Goal: Transaction & Acquisition: Purchase product/service

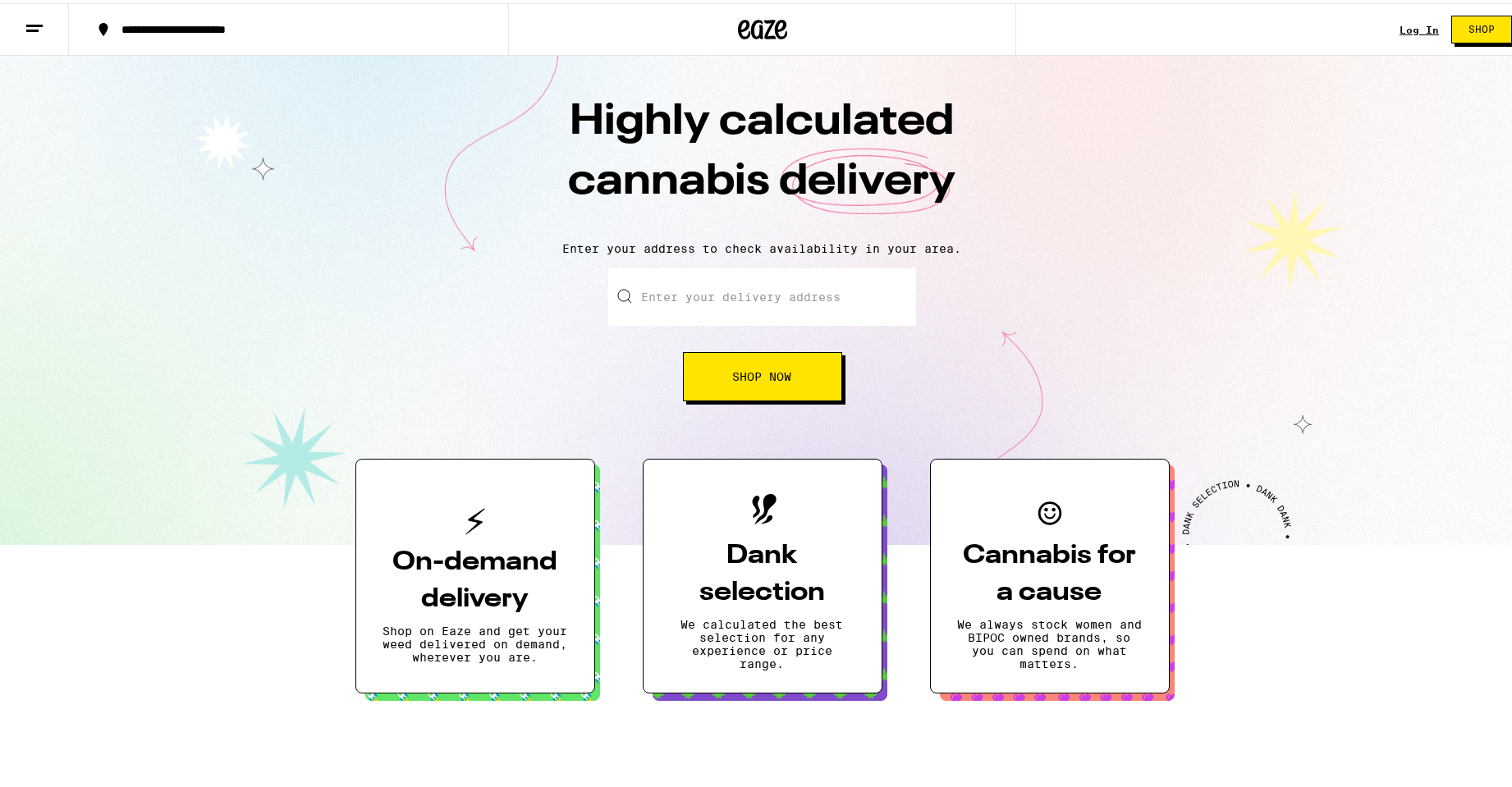
click at [1410, 33] on div "Log In Shop" at bounding box center [1461, 26] width 125 height 53
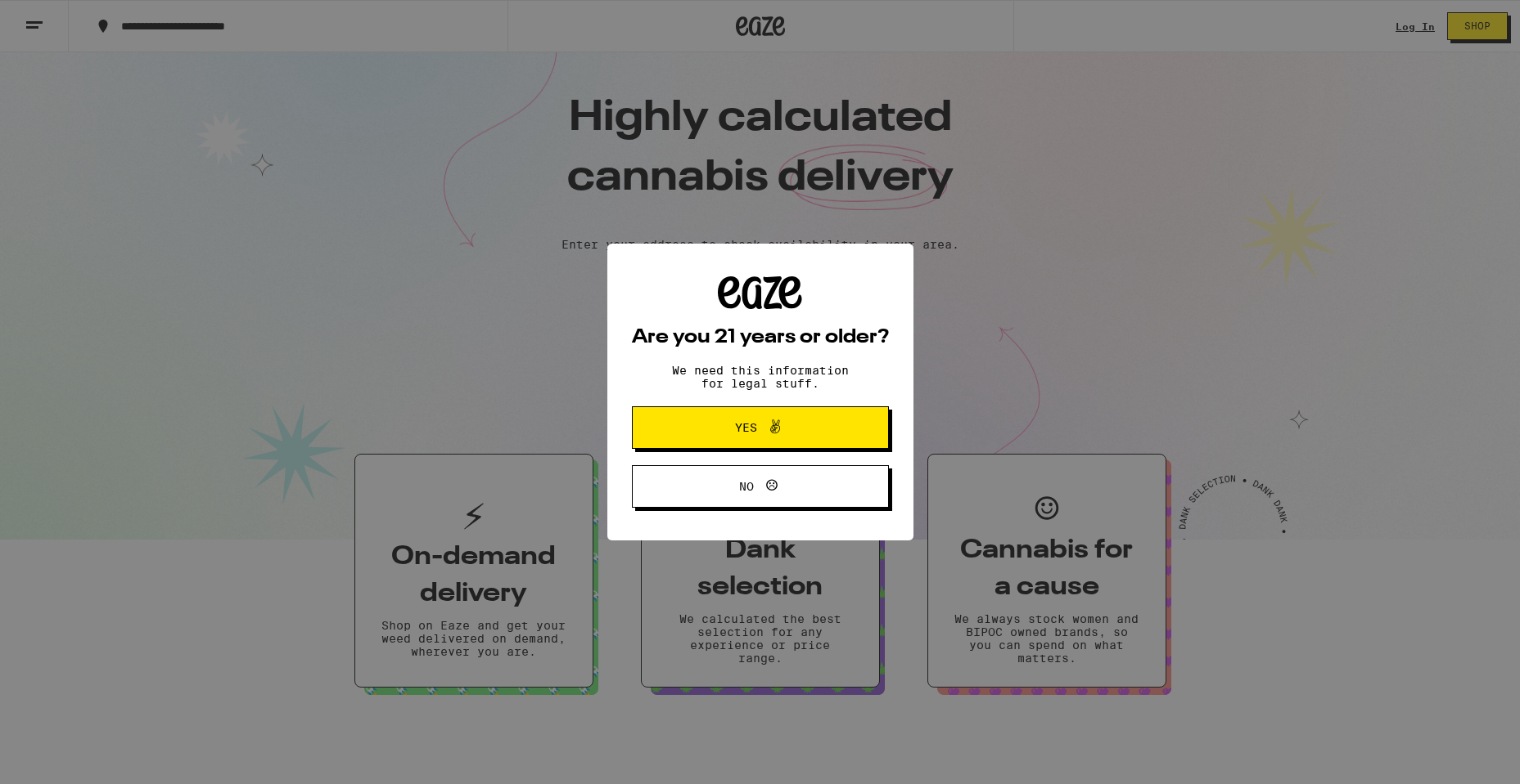
click at [778, 436] on icon at bounding box center [775, 426] width 20 height 20
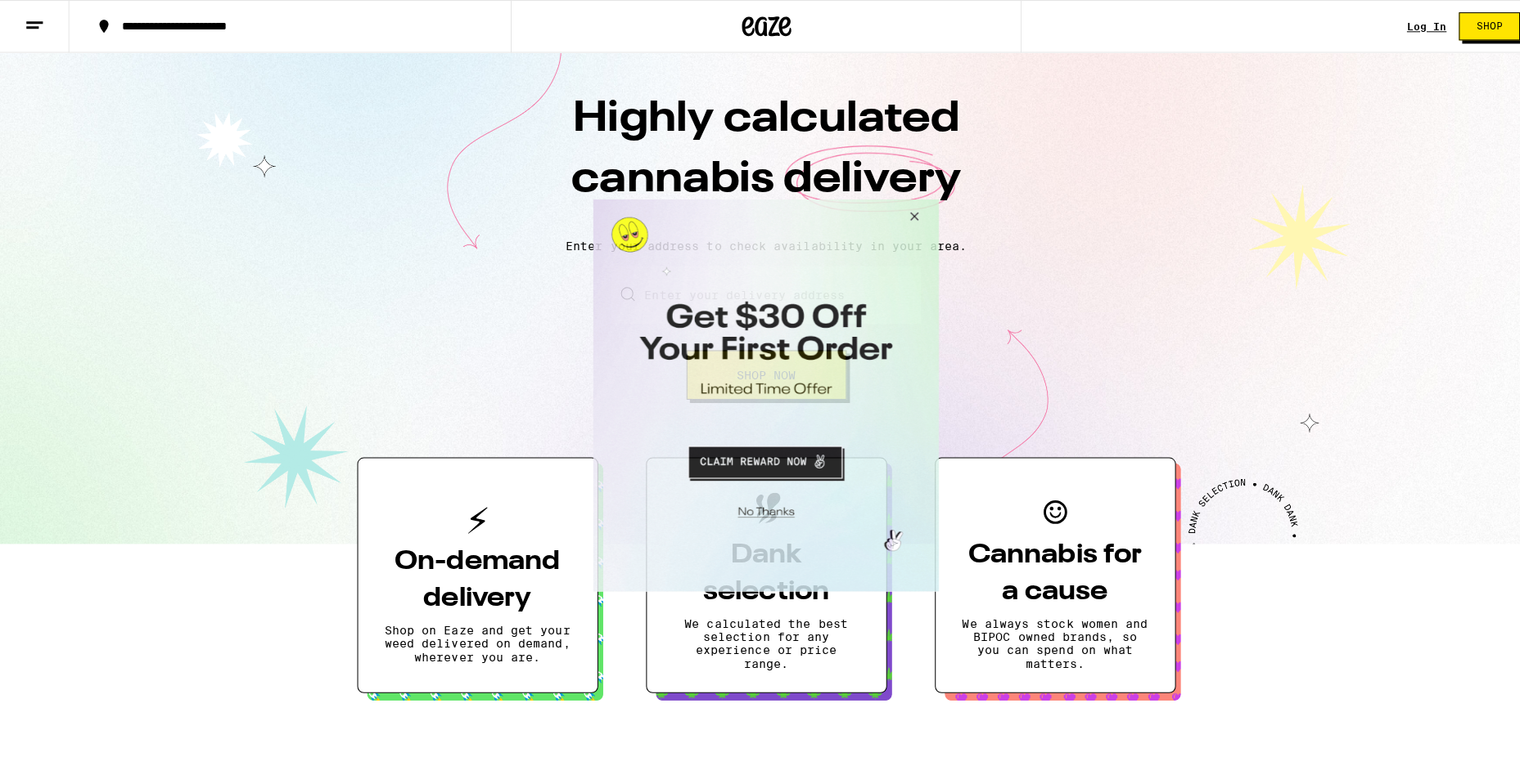
click at [914, 214] on button "Close Modal" at bounding box center [908, 218] width 44 height 39
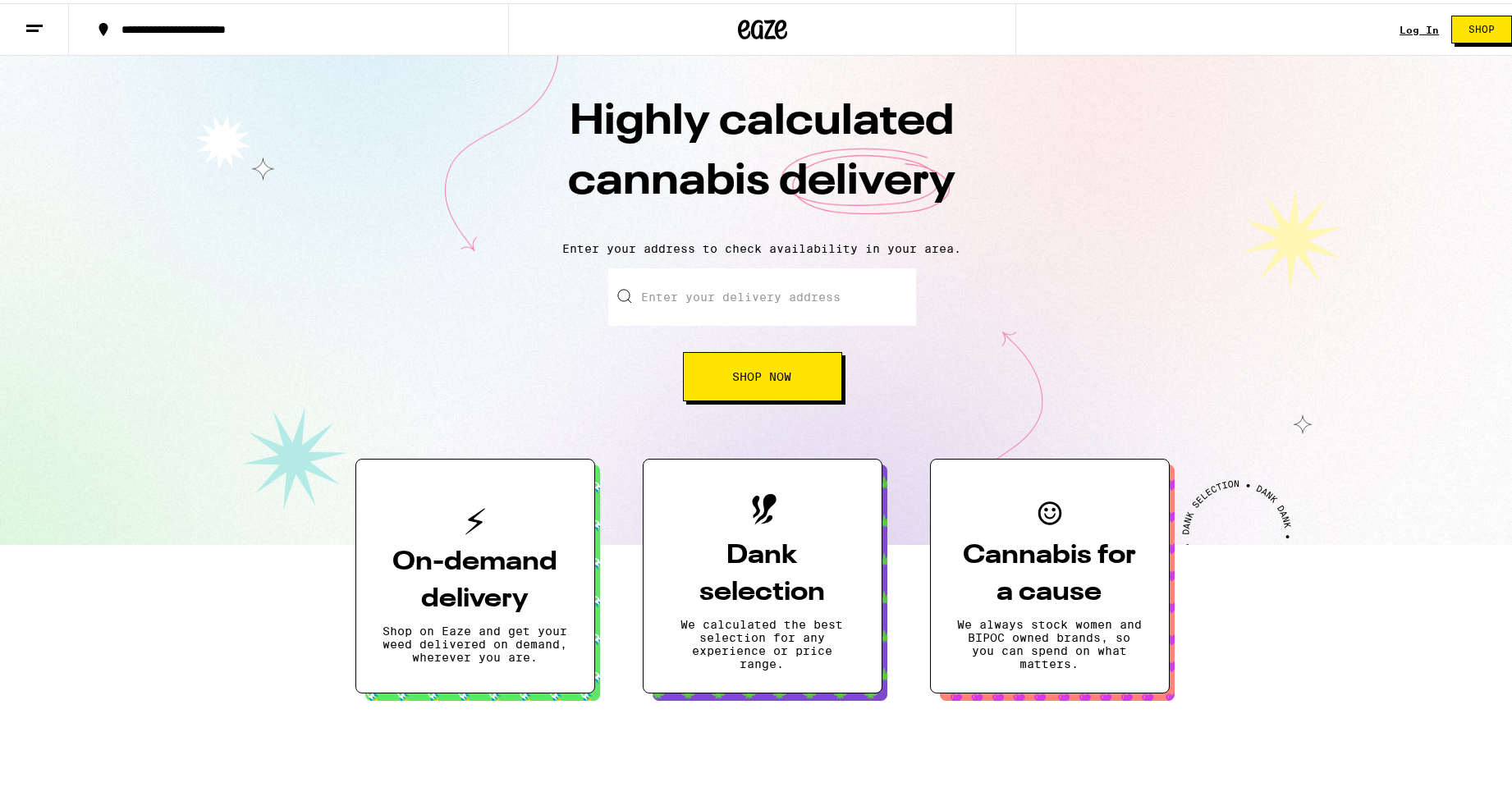
click at [1400, 29] on link "Log In" at bounding box center [1419, 26] width 39 height 10
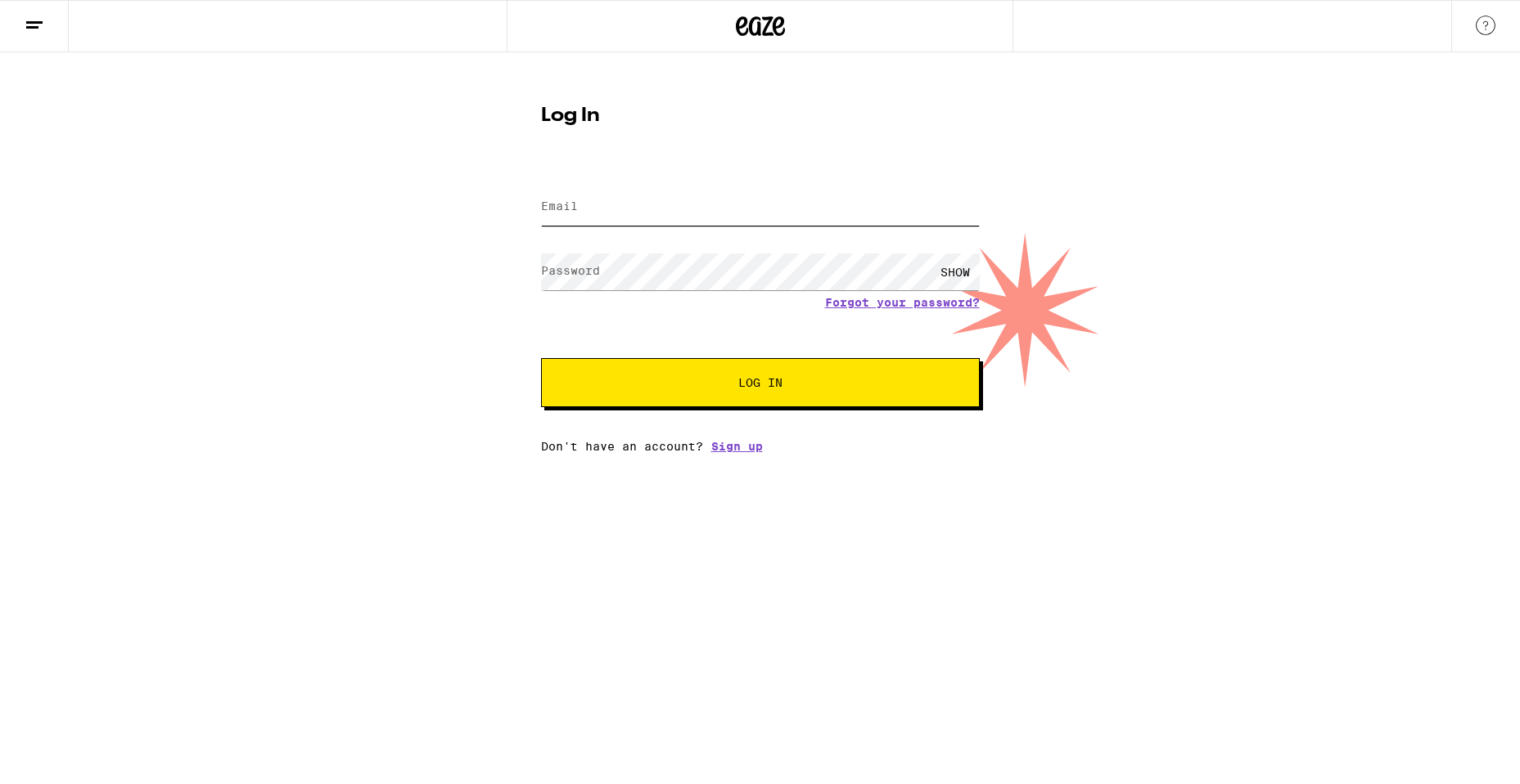
click at [748, 208] on input "Email" at bounding box center [760, 207] width 439 height 37
type input "philthymc@gmail.com"
click at [887, 298] on form "Email Email philthymc@gmail.com Password Password SHOW Forgot your password? Lo…" at bounding box center [760, 287] width 439 height 241
click at [541, 359] on button "Log In" at bounding box center [760, 383] width 439 height 49
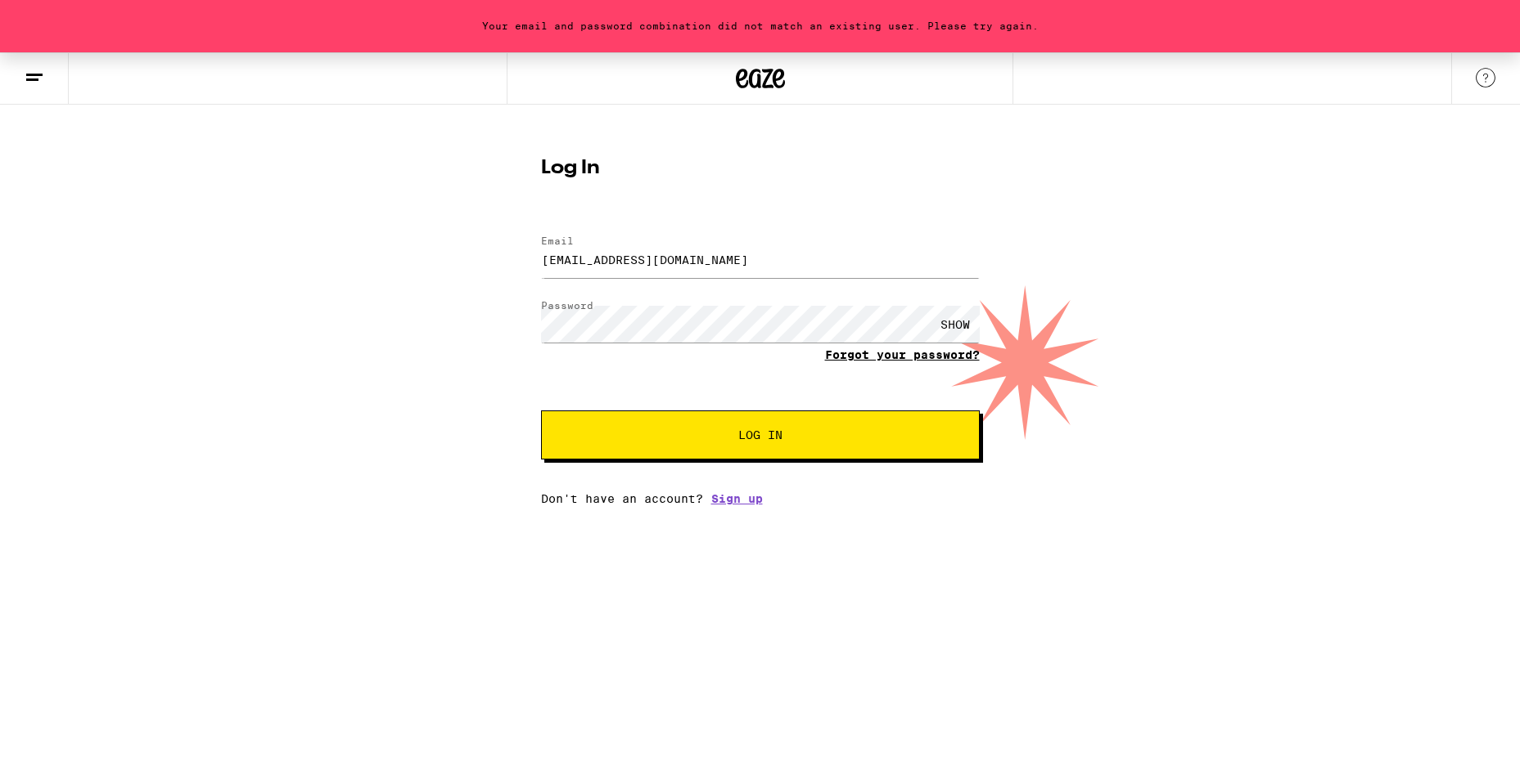
click at [965, 359] on link "Forgot your password?" at bounding box center [902, 355] width 155 height 13
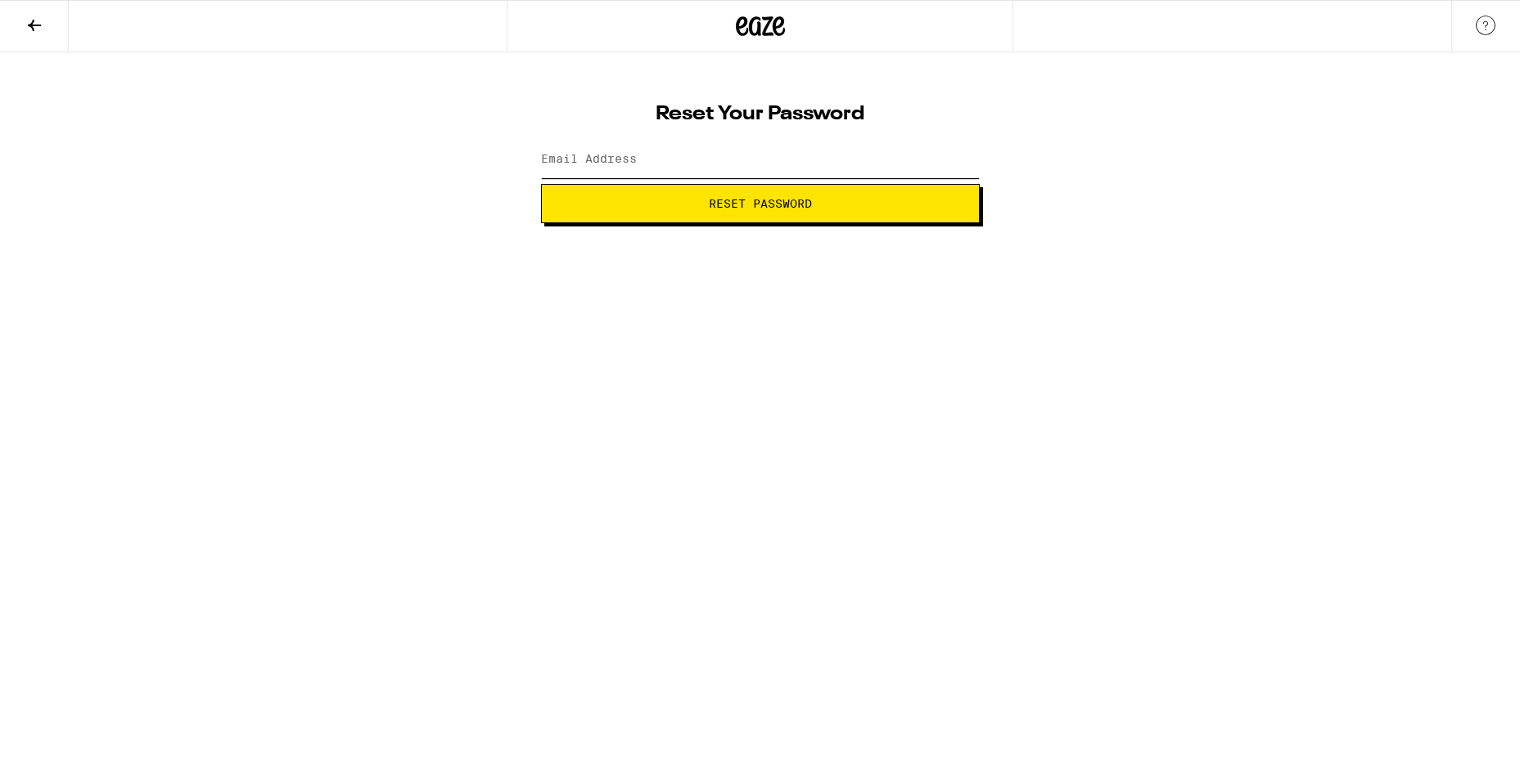
click at [687, 160] on input "Email Address" at bounding box center [760, 159] width 439 height 37
type input "philthymc@gmail.com"
click at [618, 205] on span "Reset Password" at bounding box center [760, 203] width 410 height 11
click at [963, 165] on div "SHOW" at bounding box center [955, 159] width 49 height 37
click at [777, 212] on button "Submit" at bounding box center [760, 203] width 439 height 39
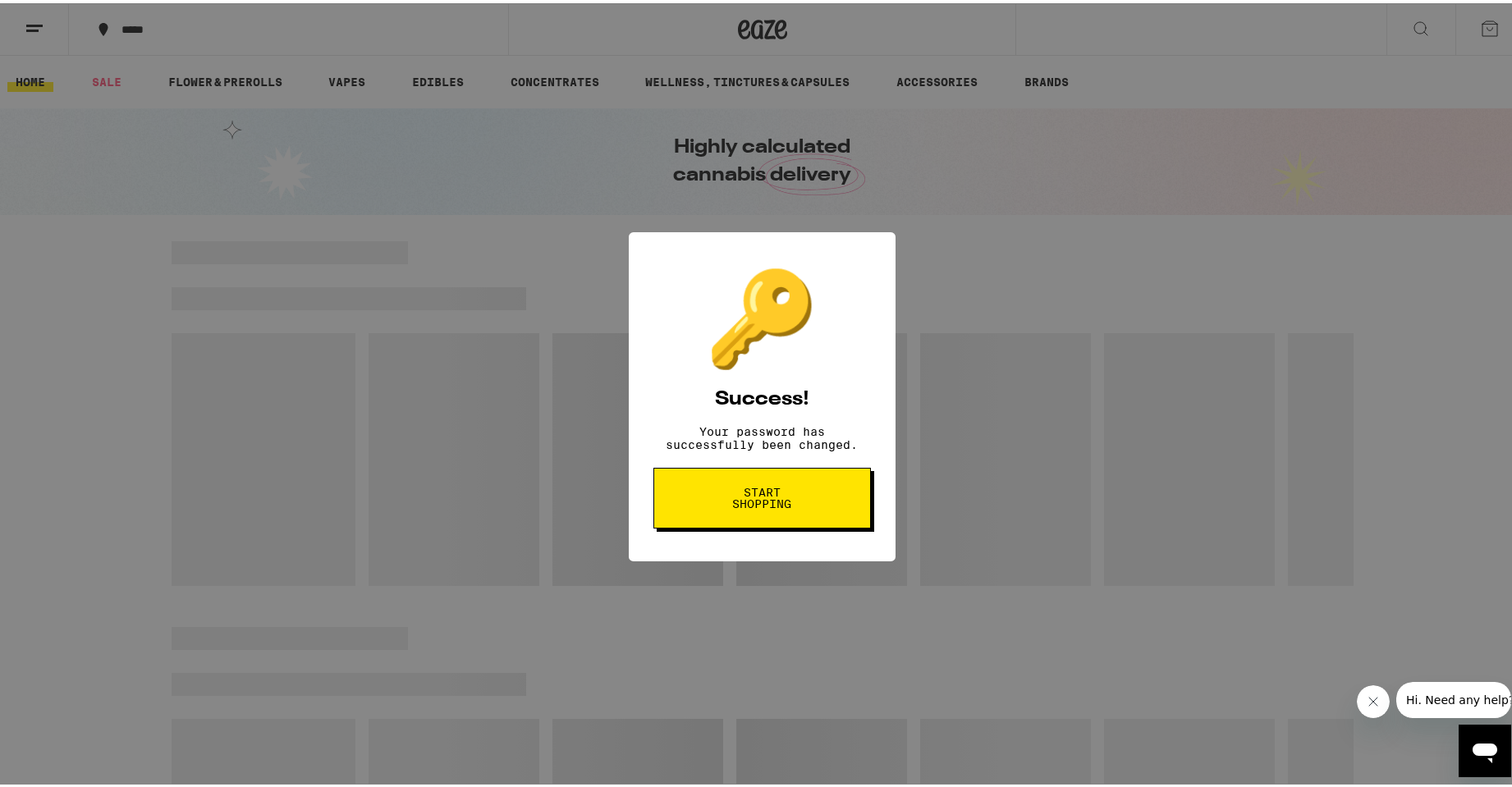
click at [826, 497] on button "Start shopping" at bounding box center [761, 495] width 217 height 61
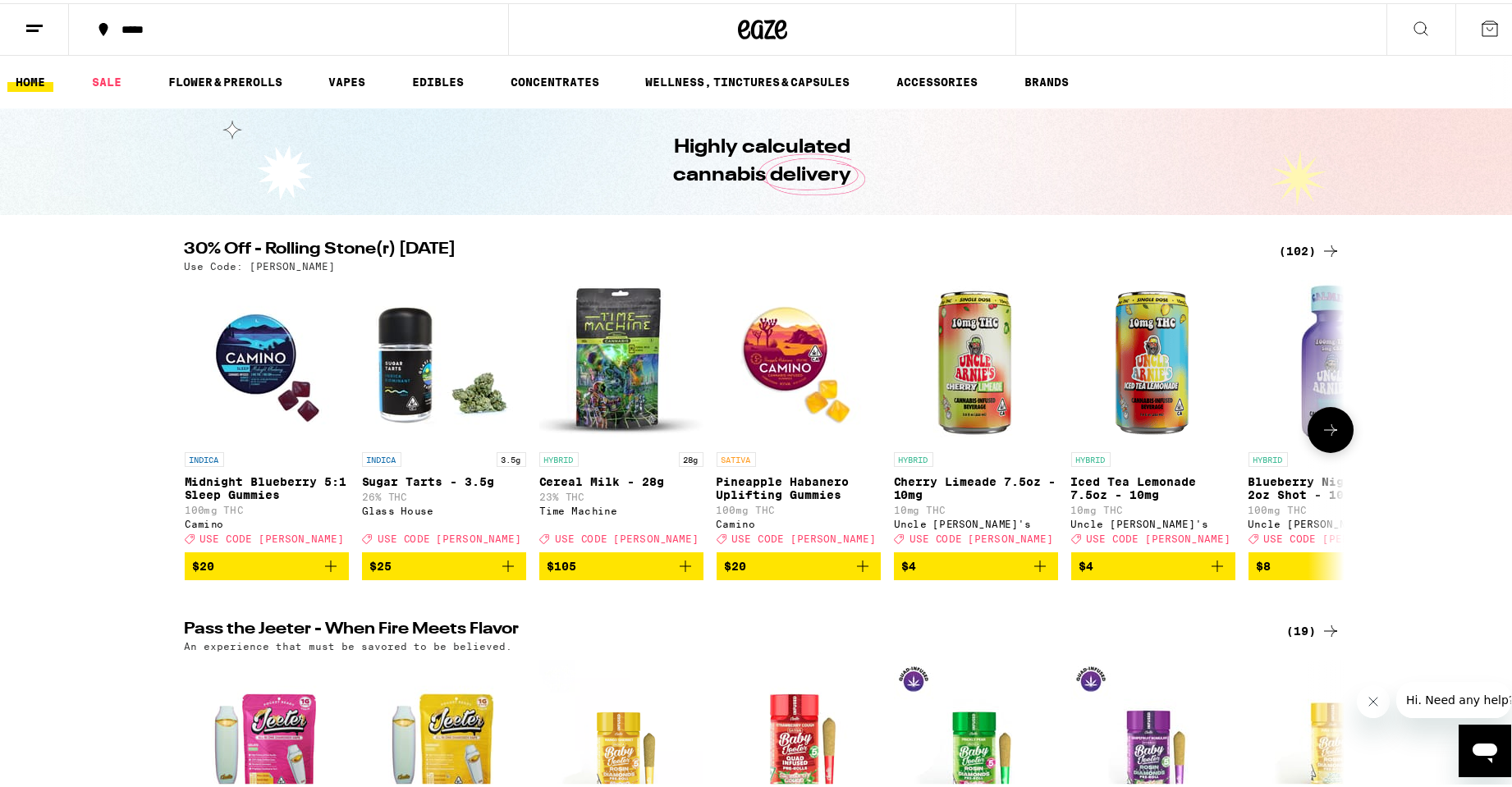
click at [1320, 432] on icon at bounding box center [1330, 427] width 20 height 20
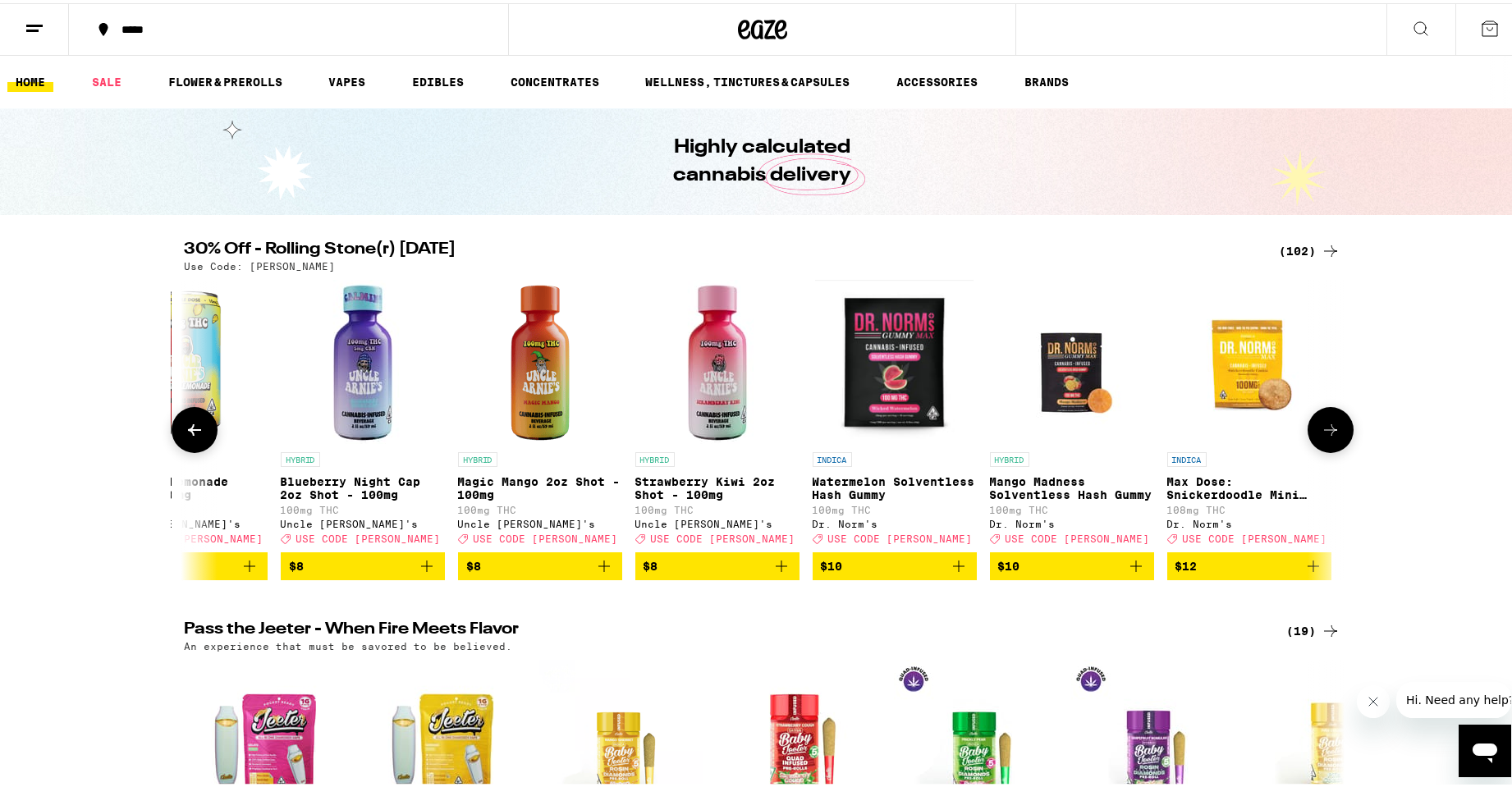
scroll to position [0, 976]
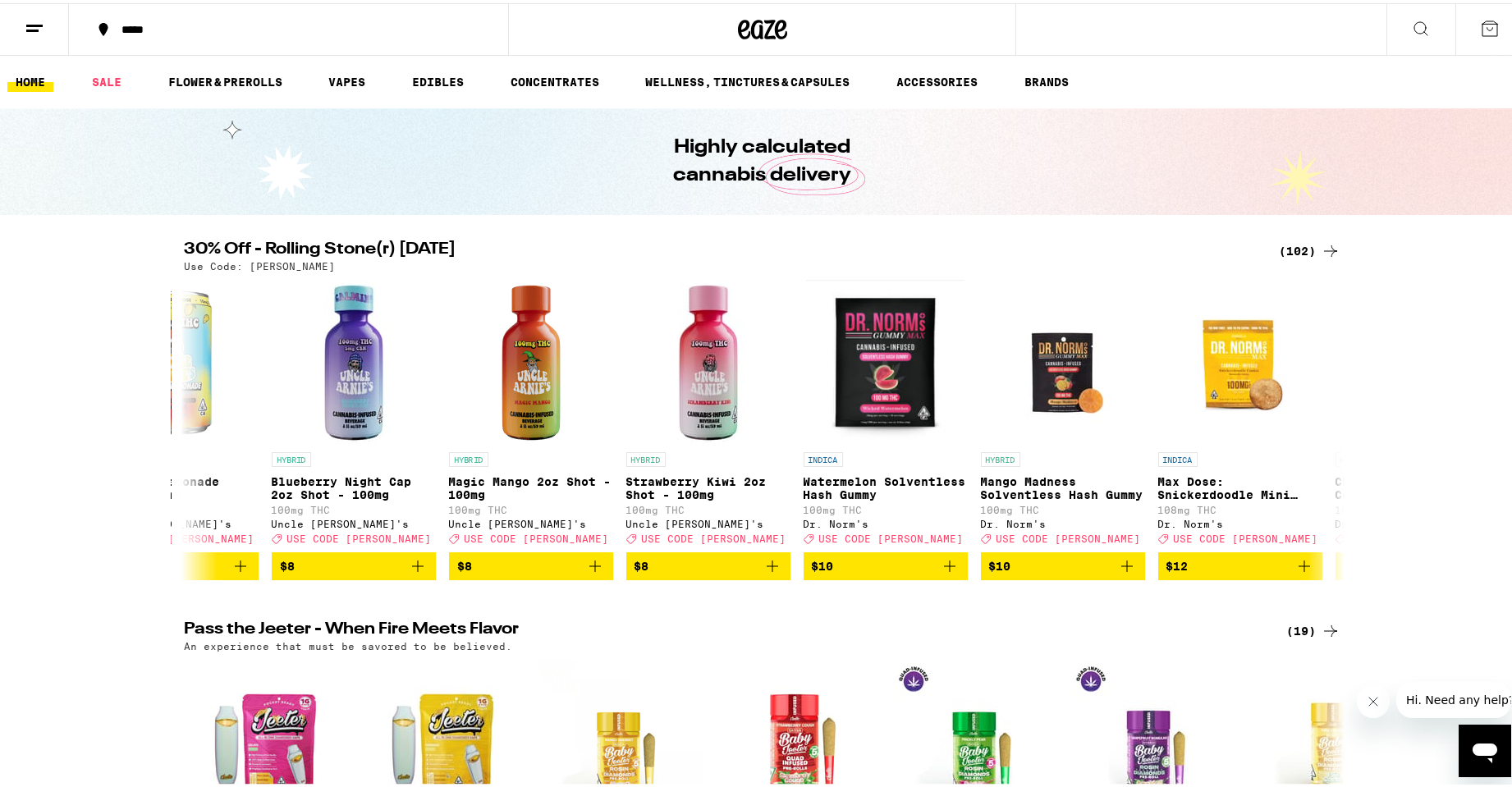
click at [1303, 245] on div "(102)" at bounding box center [1309, 247] width 61 height 20
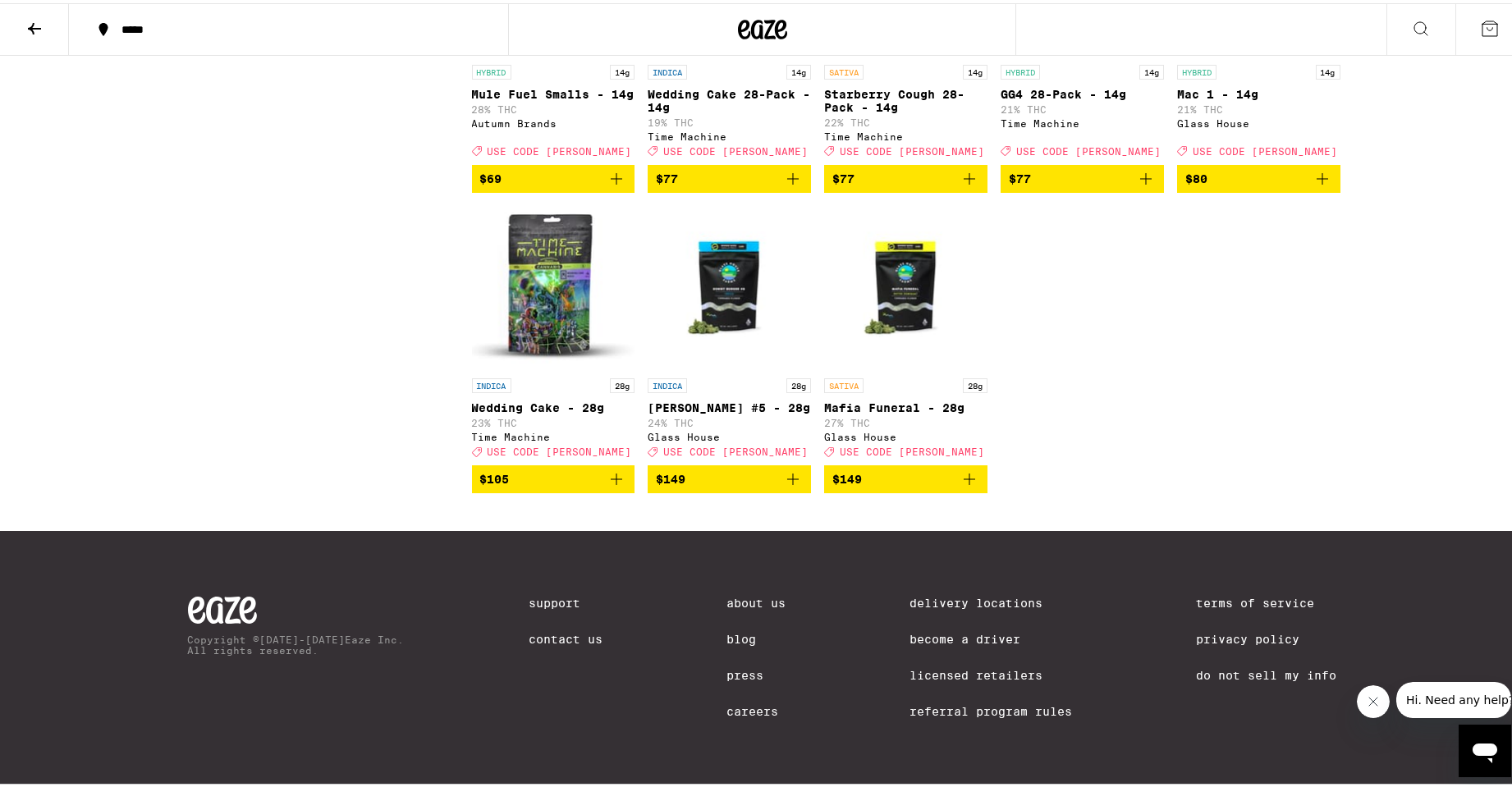
scroll to position [7144, 0]
click at [617, 486] on icon "Add to bag" at bounding box center [616, 476] width 20 height 20
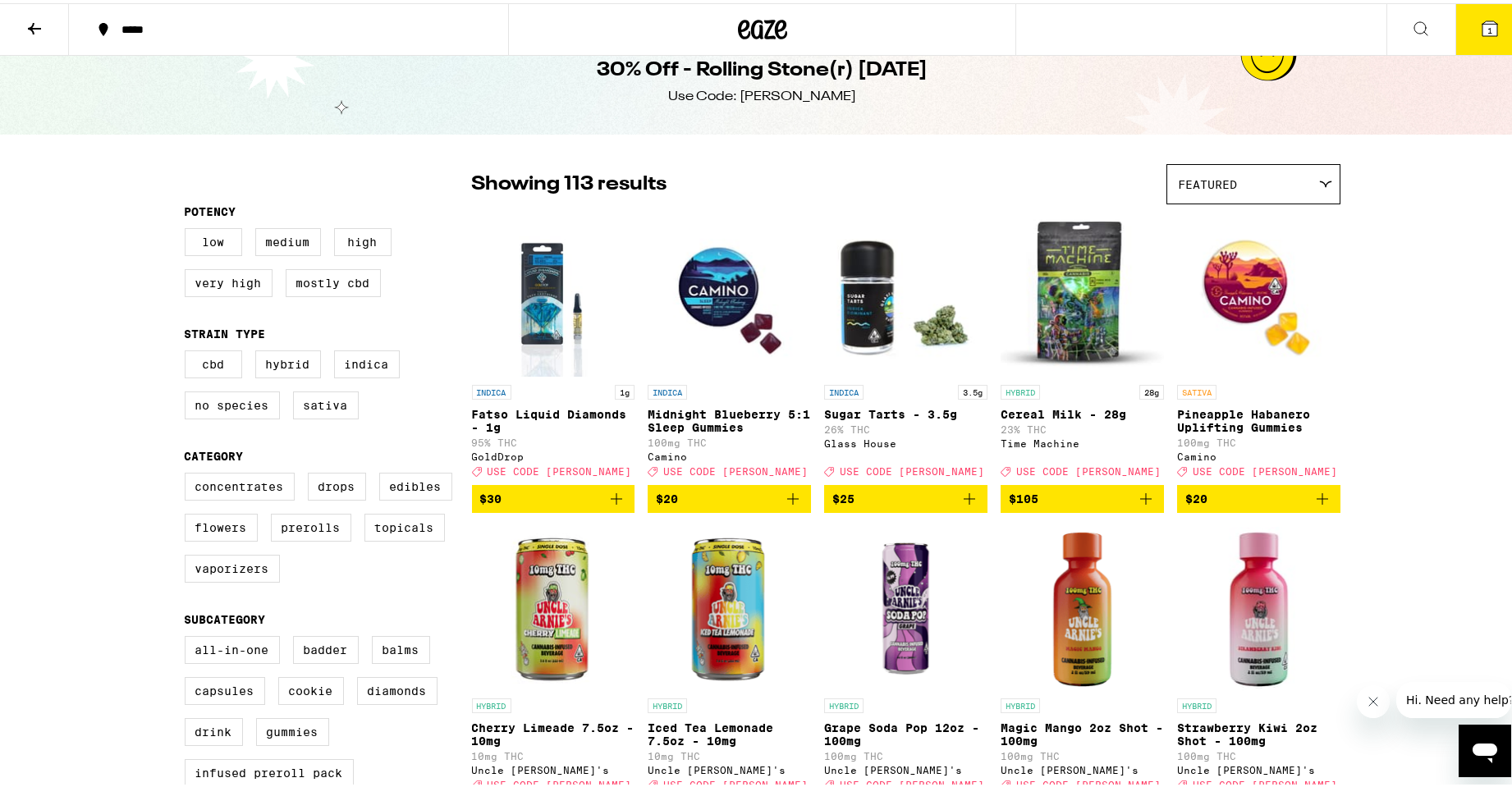
scroll to position [0, 0]
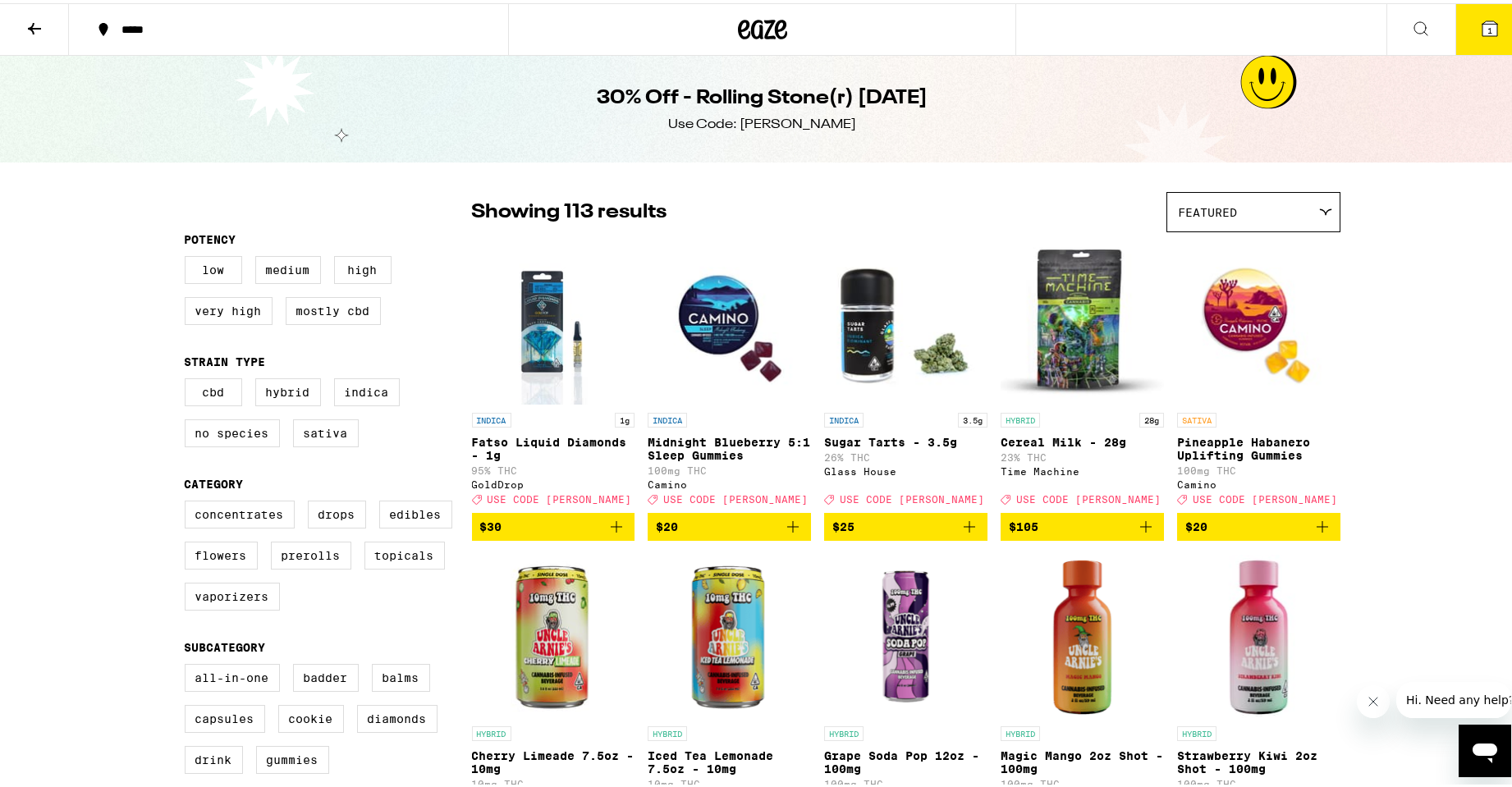
click at [37, 26] on icon at bounding box center [34, 25] width 20 height 20
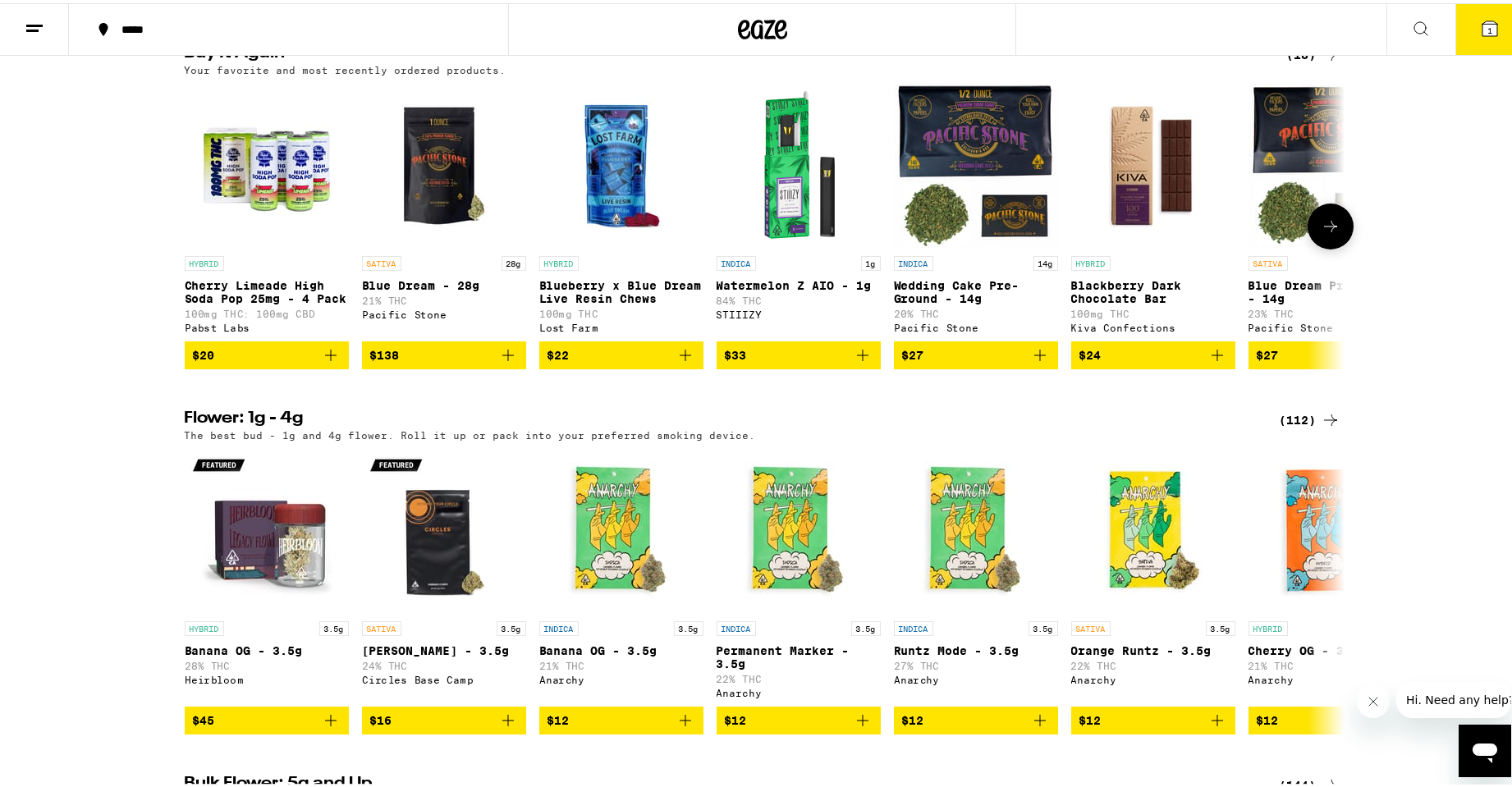
scroll to position [1396, 0]
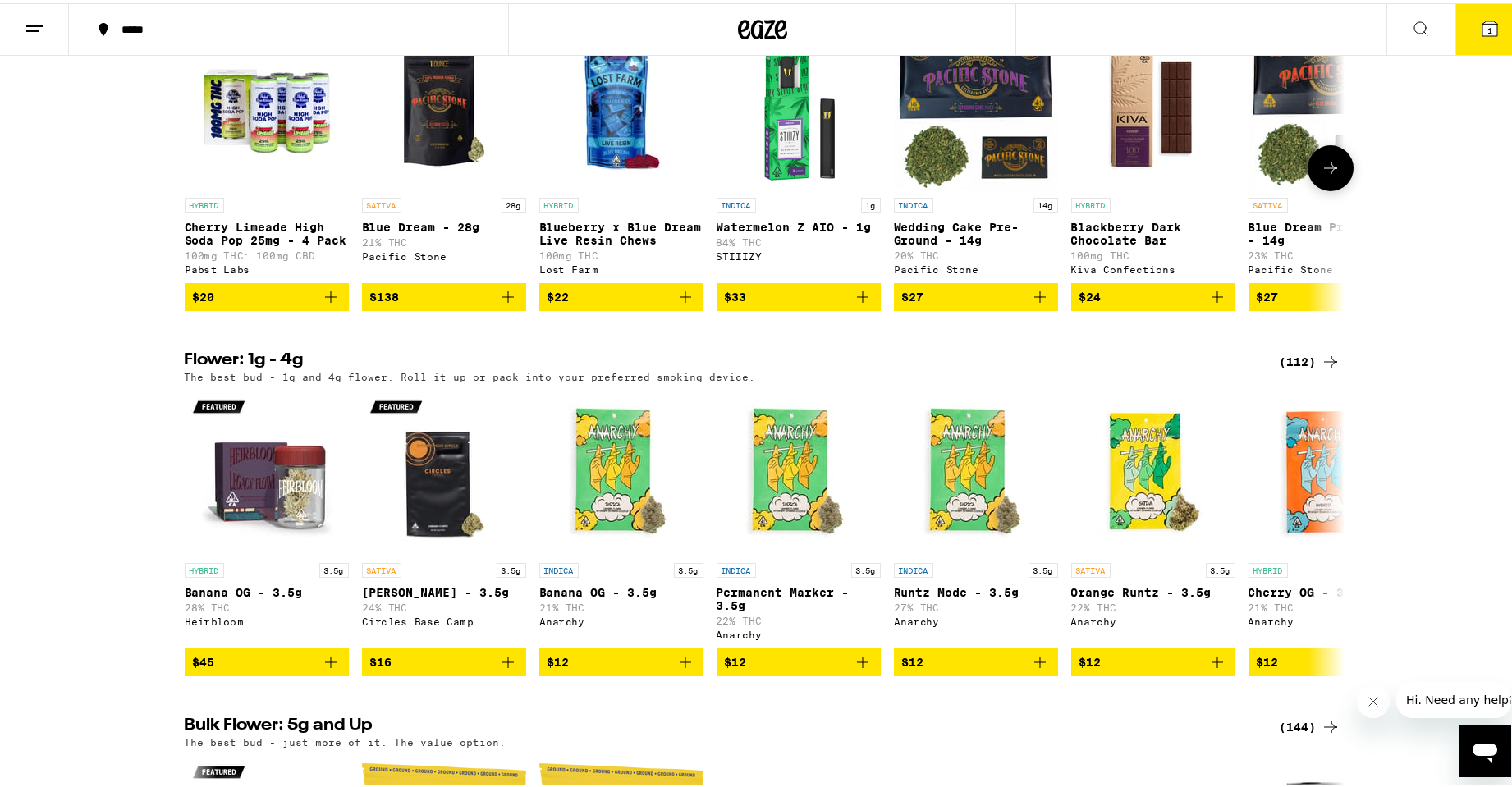
click at [327, 304] on icon "Add to bag" at bounding box center [330, 293] width 20 height 20
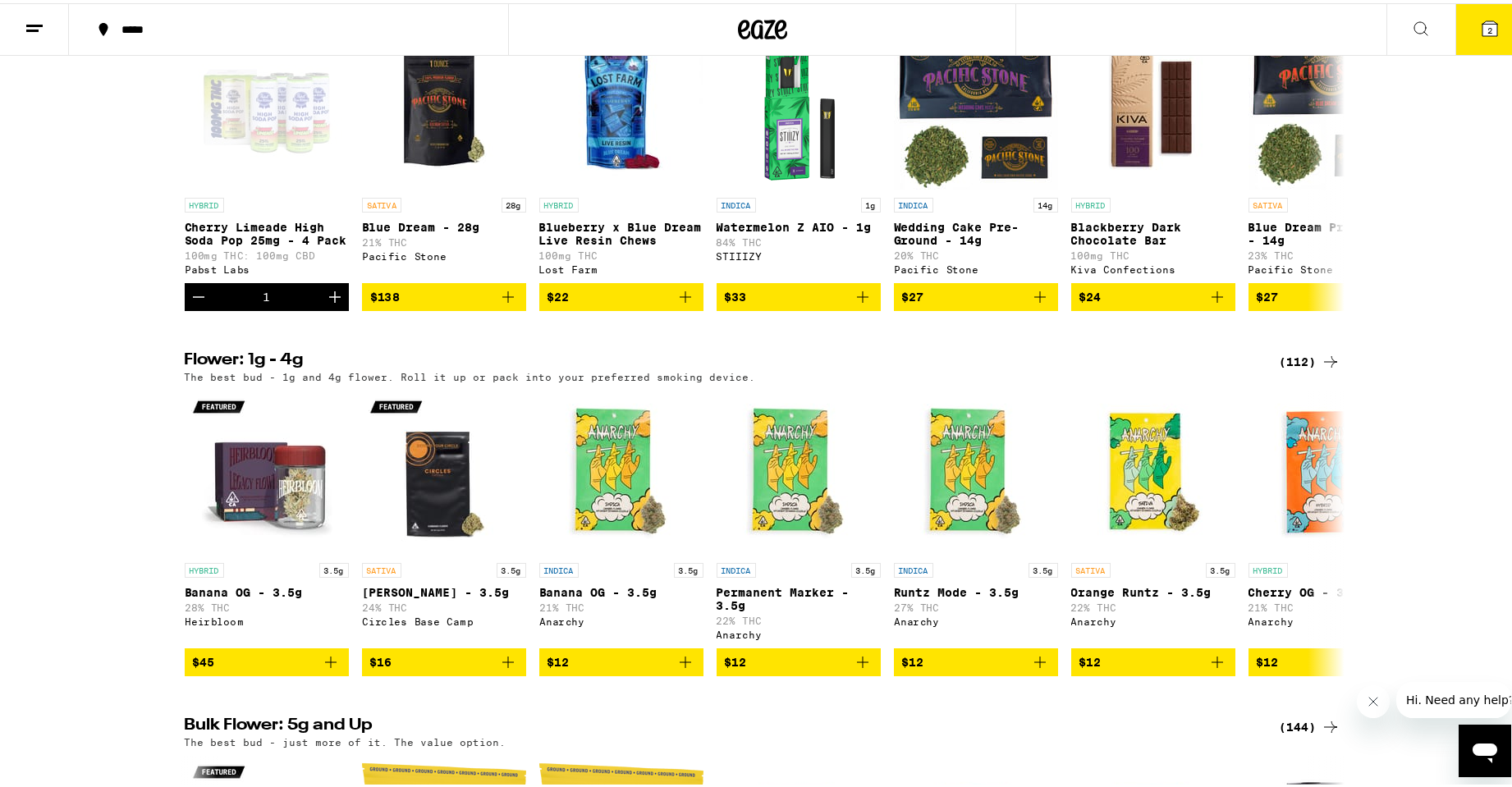
click at [1473, 36] on button "2" at bounding box center [1489, 26] width 69 height 51
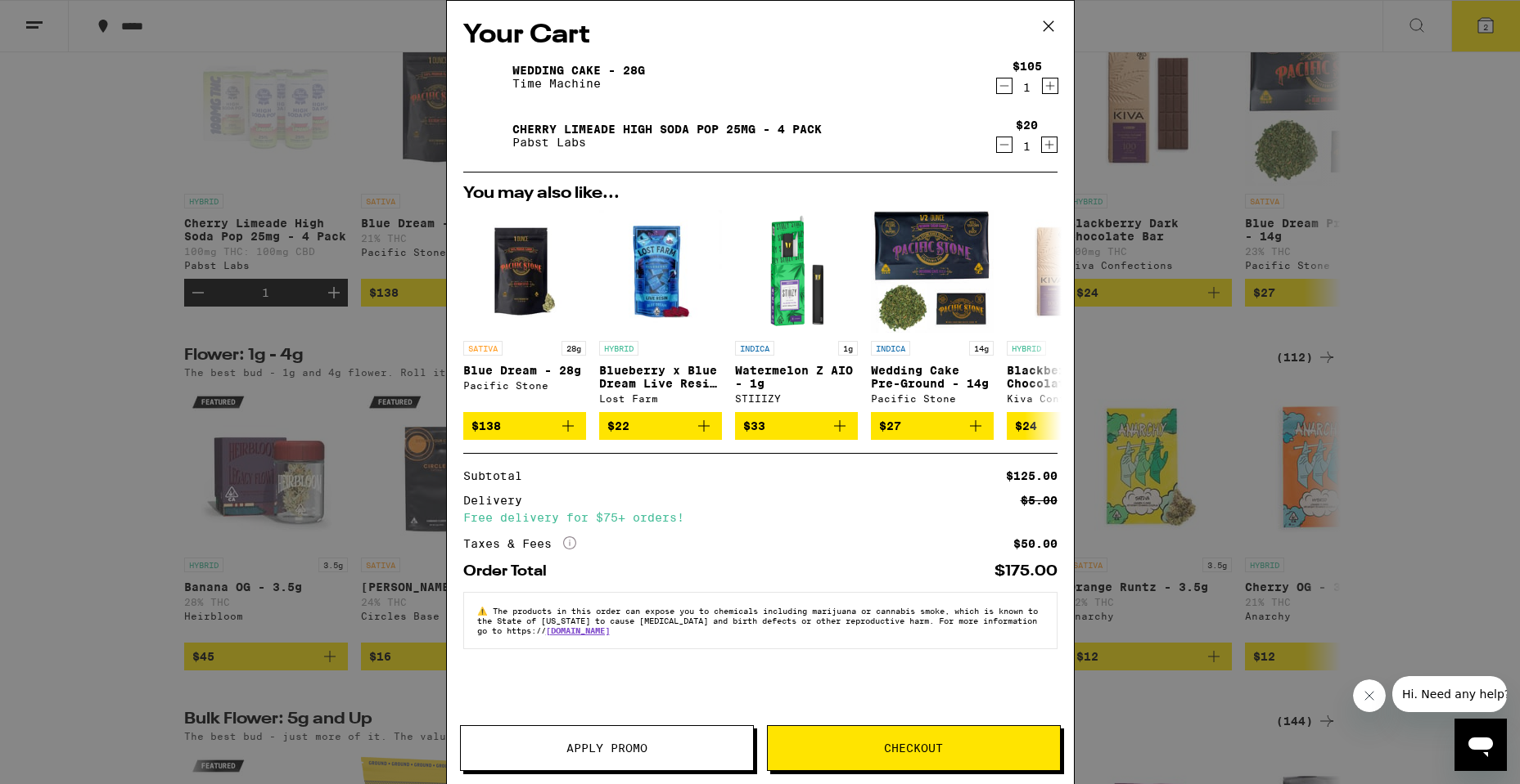
click at [617, 751] on span "Apply Promo" at bounding box center [606, 748] width 81 height 11
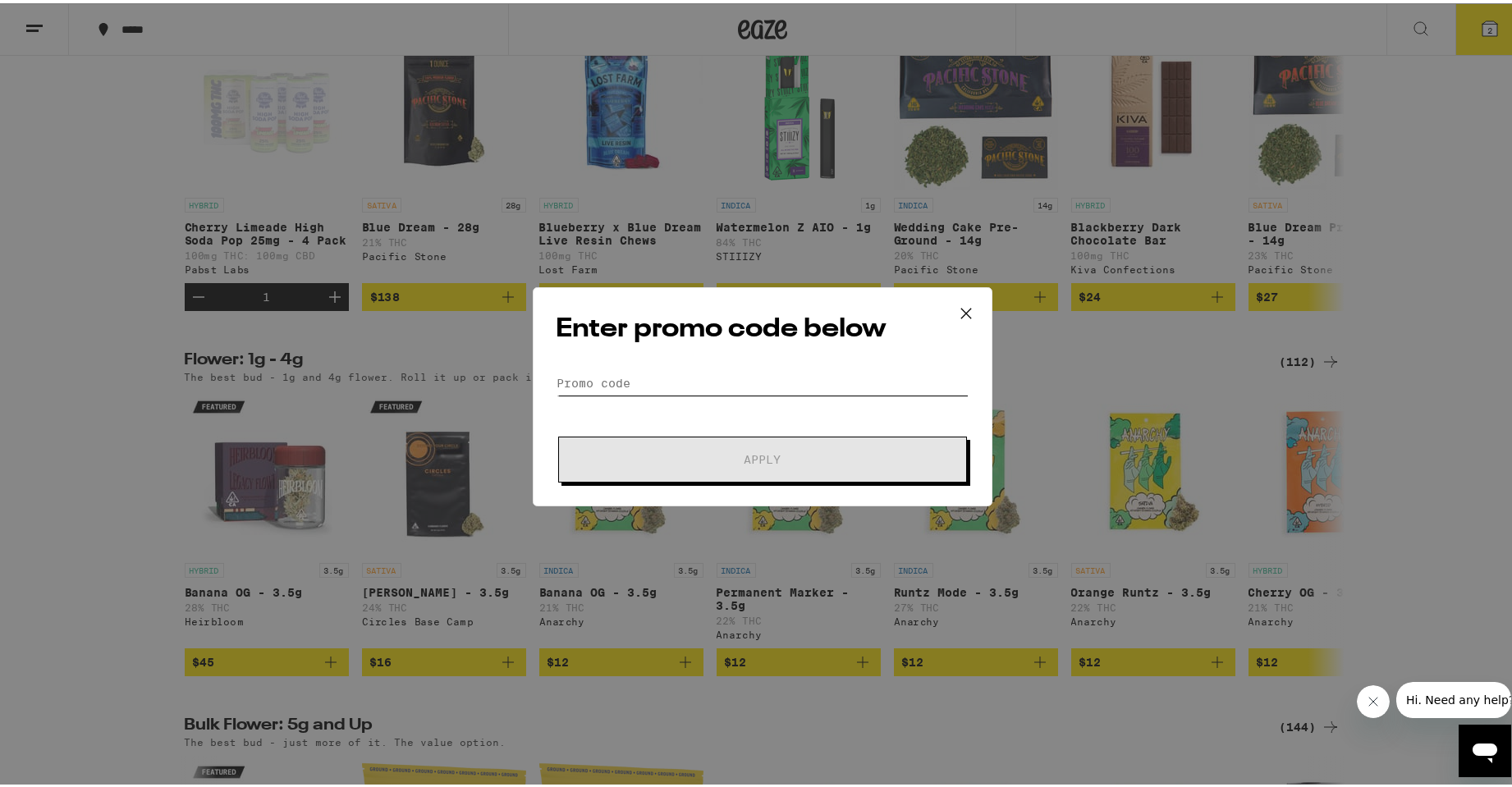
click at [704, 386] on input "Promo Code" at bounding box center [762, 380] width 412 height 24
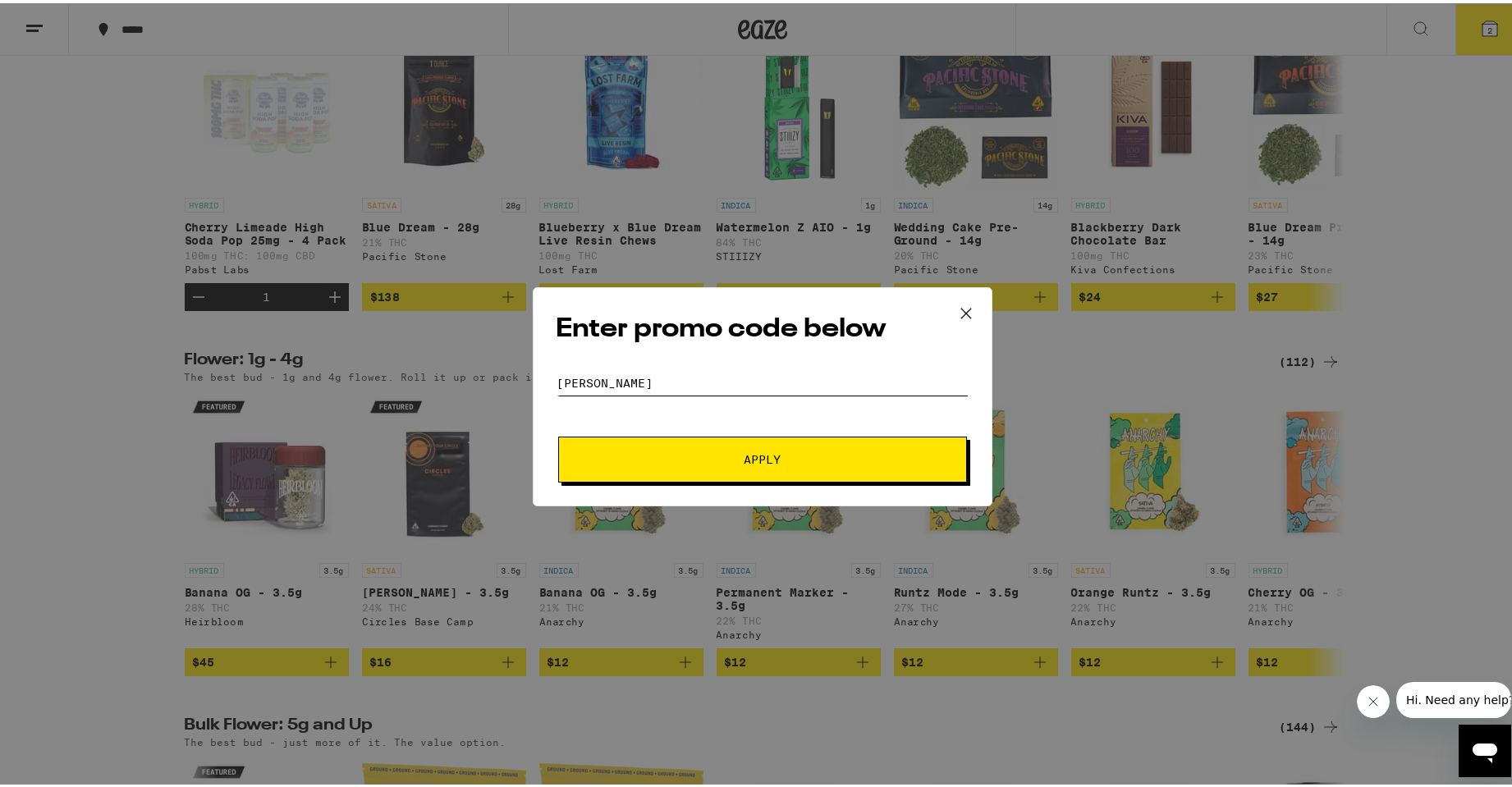
type input "[PERSON_NAME]"
click at [658, 450] on button "Apply" at bounding box center [762, 456] width 409 height 46
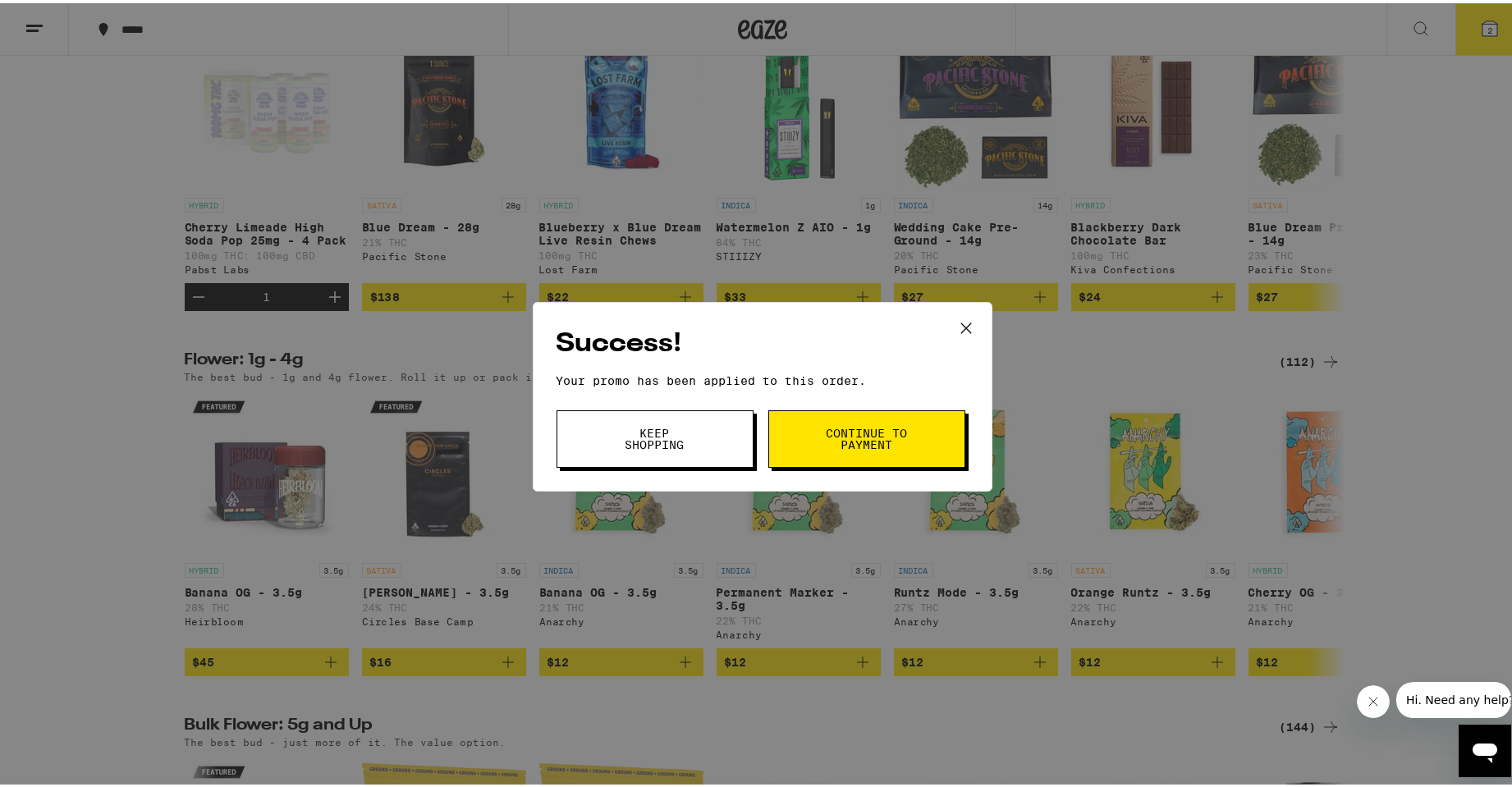
click at [904, 447] on button "Continue to payment" at bounding box center [866, 435] width 197 height 57
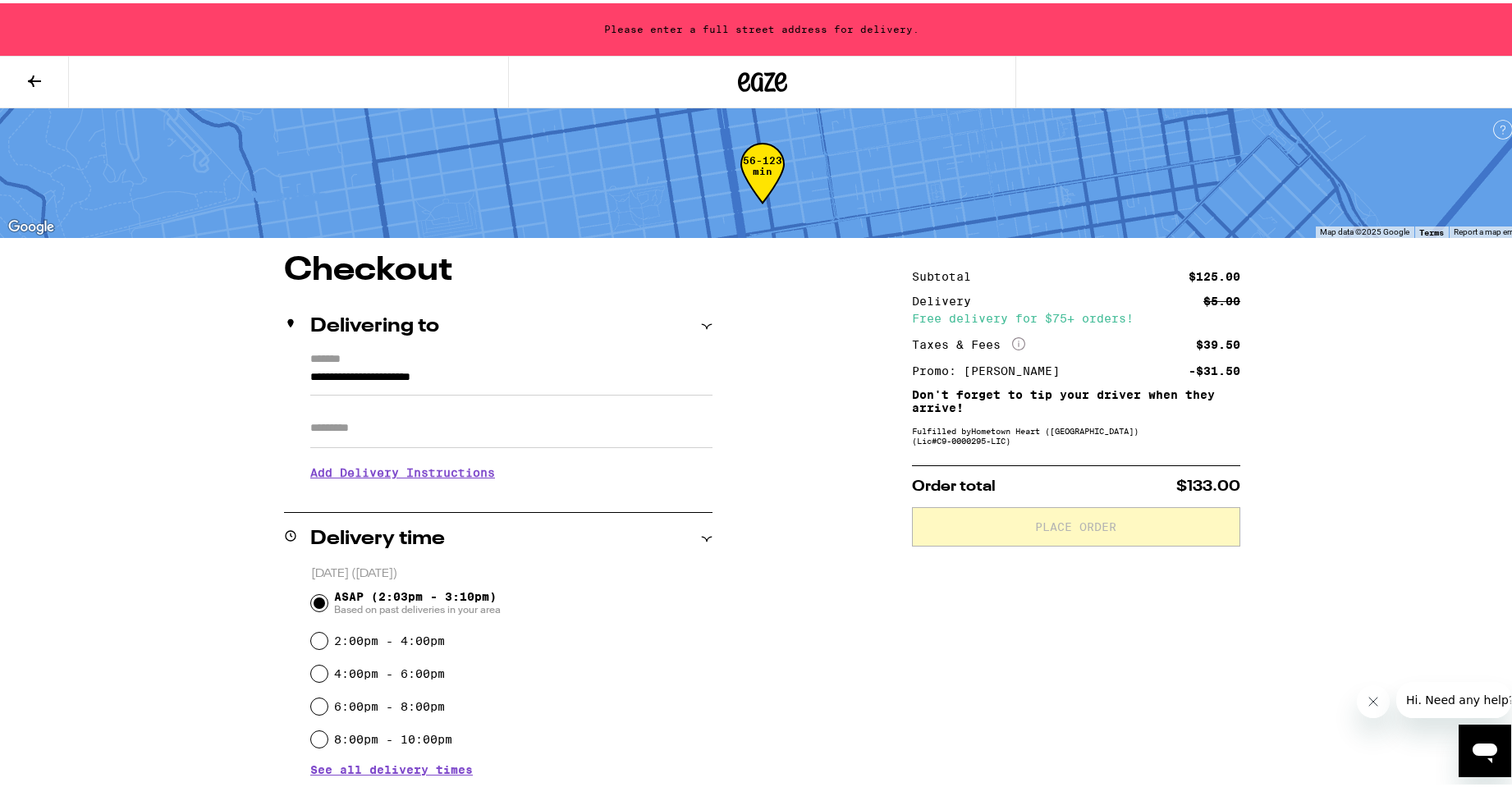
click at [460, 383] on input "**********" at bounding box center [511, 379] width 402 height 28
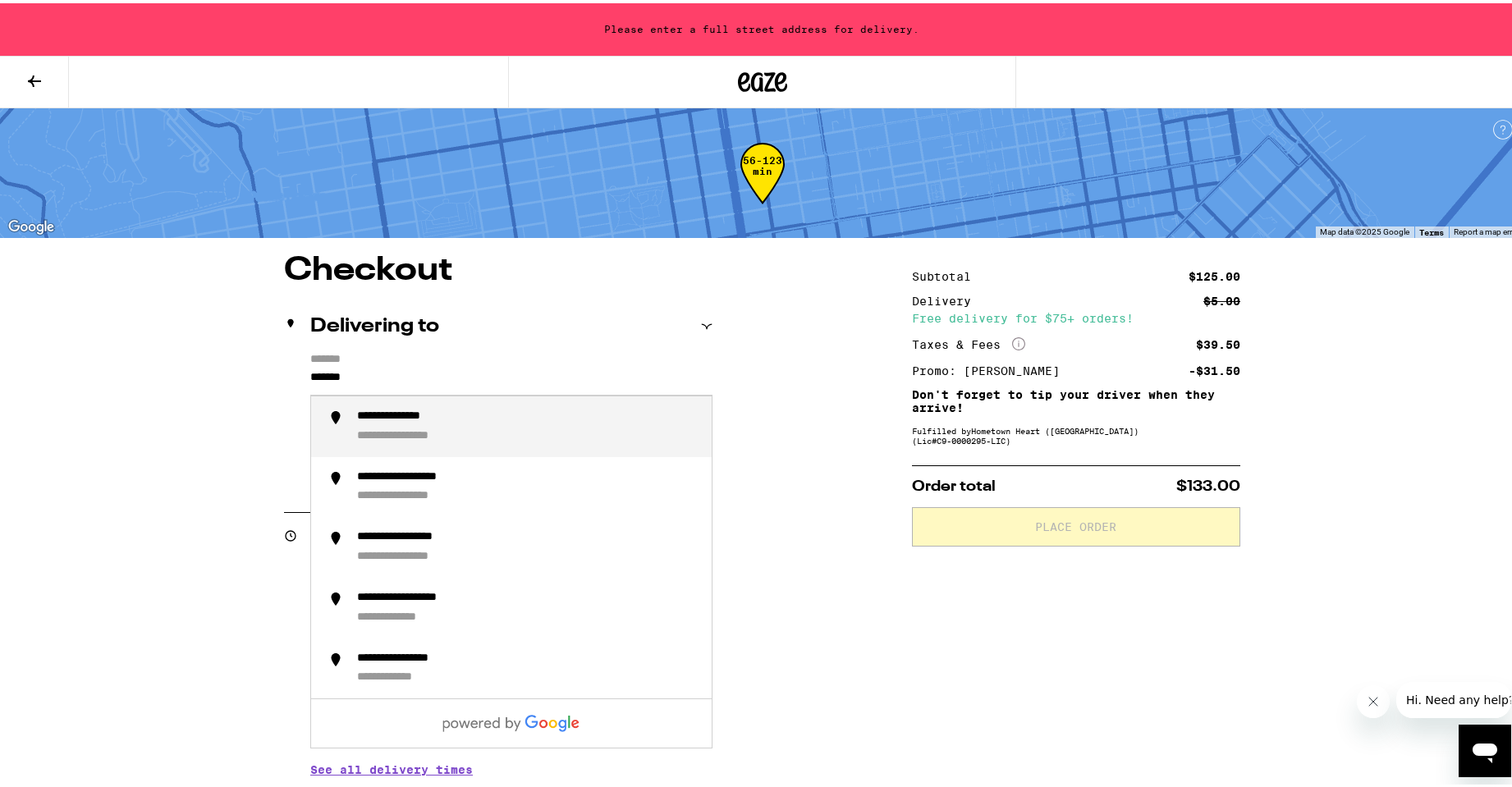
click at [638, 440] on div "**********" at bounding box center [527, 423] width 341 height 35
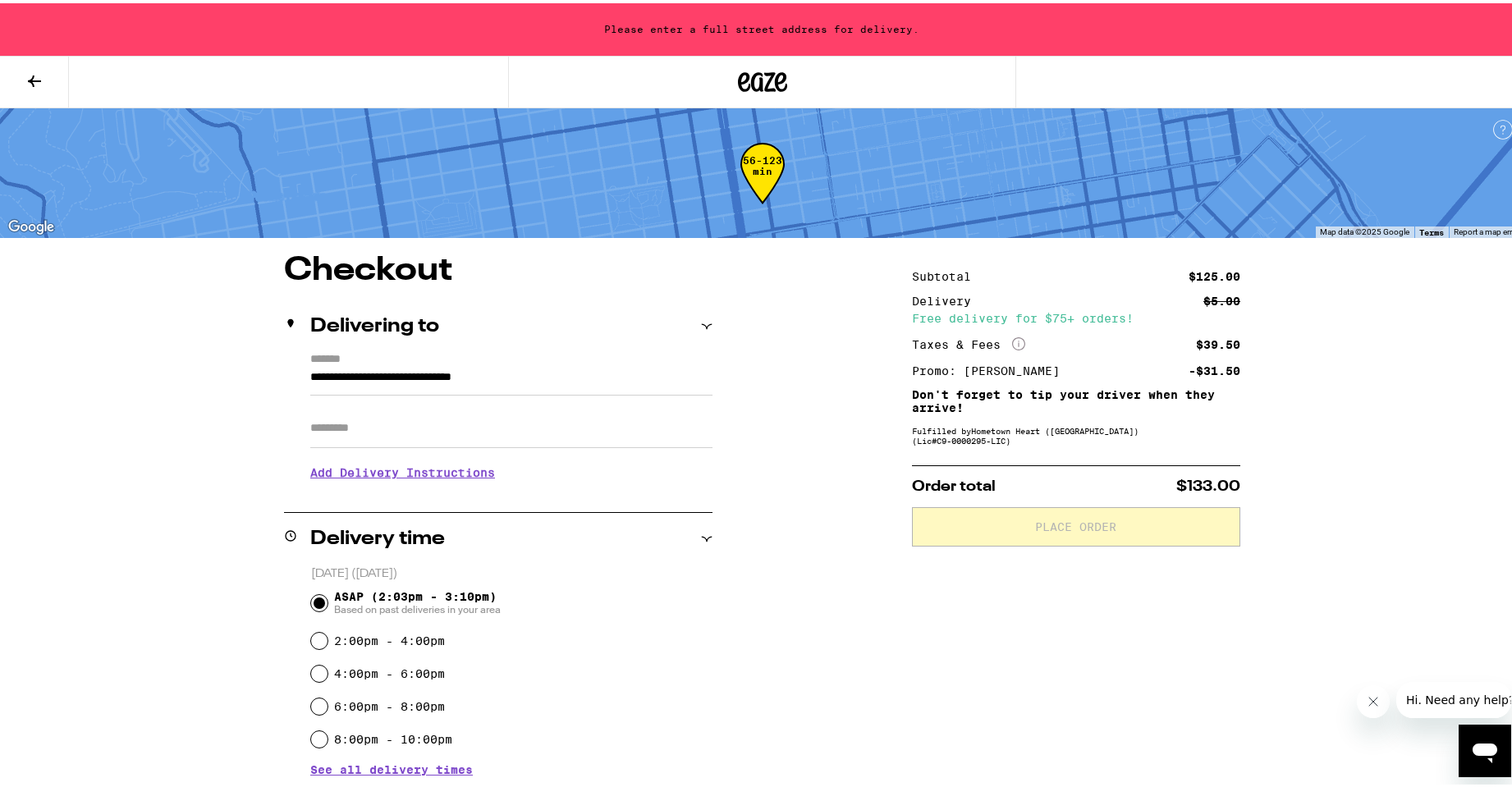
type input "**********"
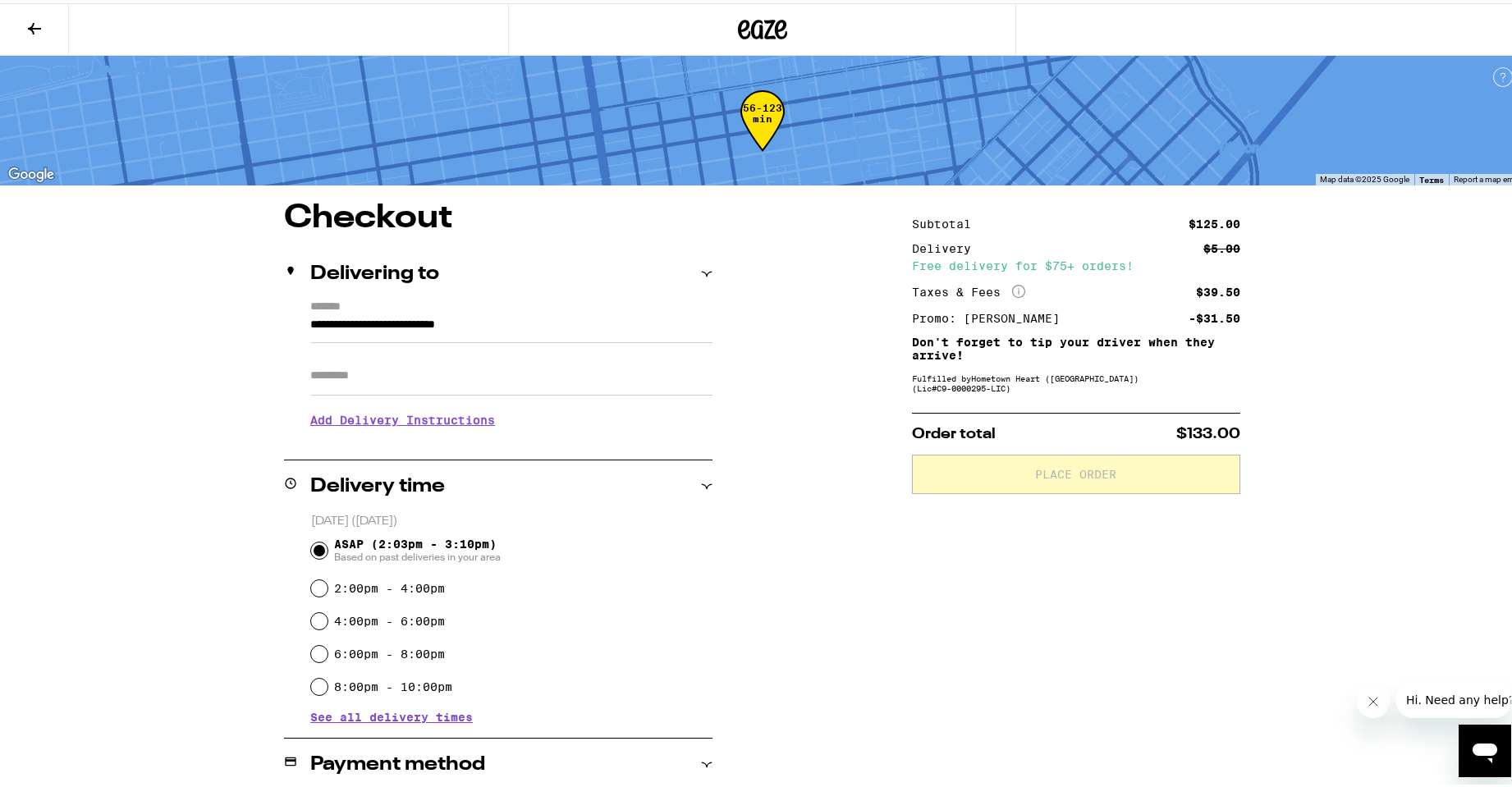
click at [487, 383] on input "Apt/Suite" at bounding box center [511, 373] width 402 height 39
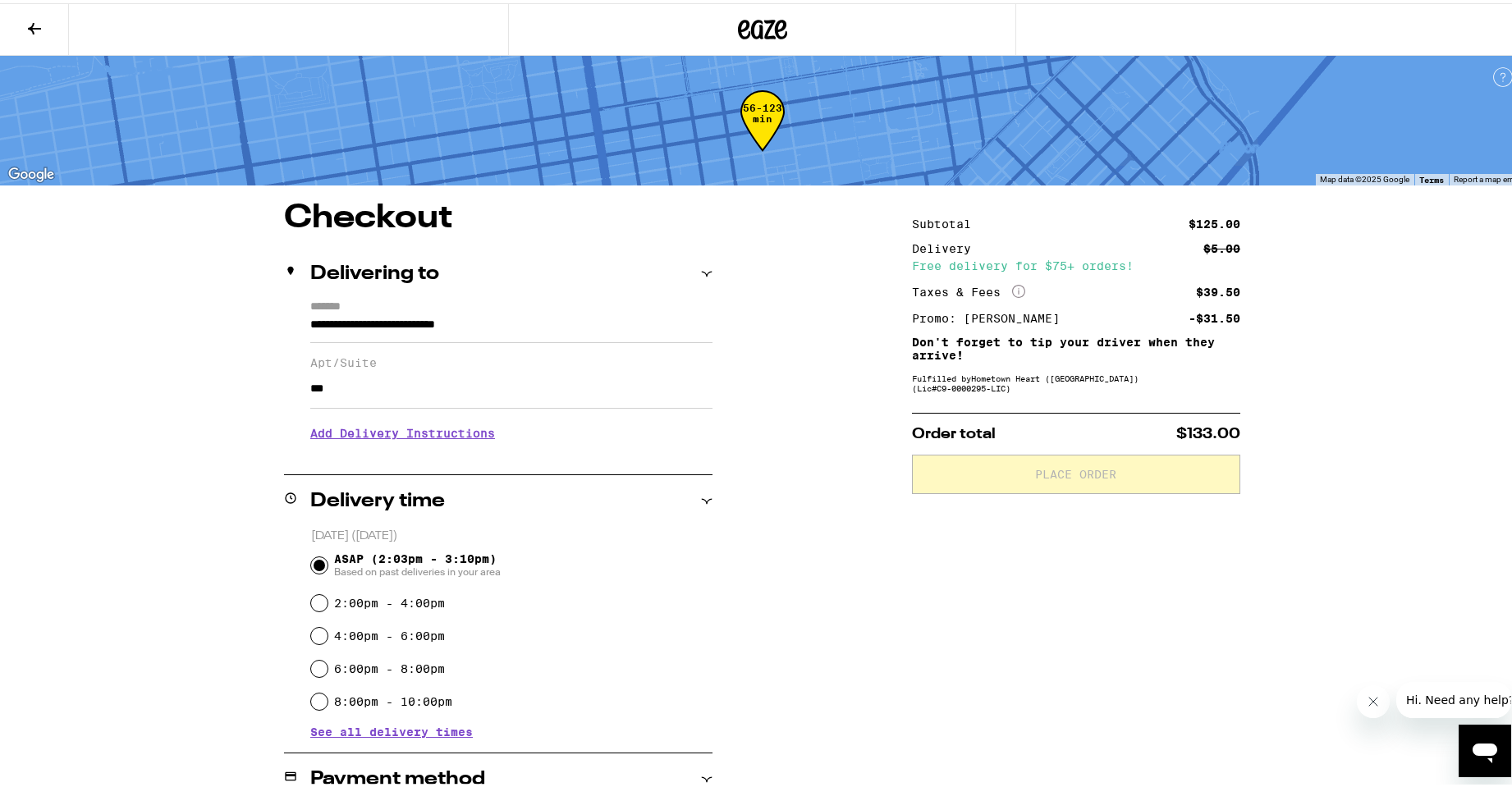
type input "***"
click at [820, 599] on div "**********" at bounding box center [763, 656] width 1182 height 916
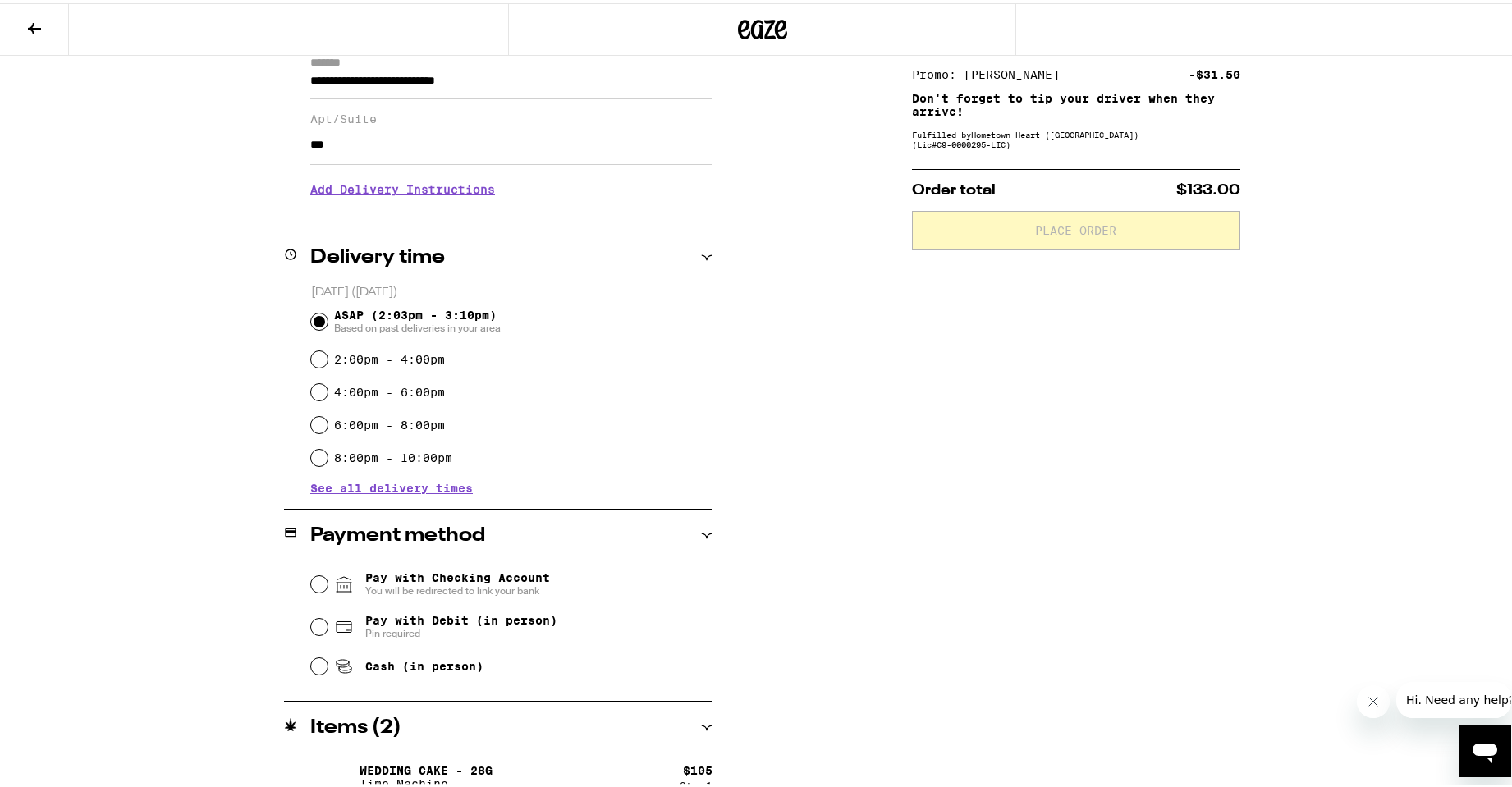
scroll to position [246, 0]
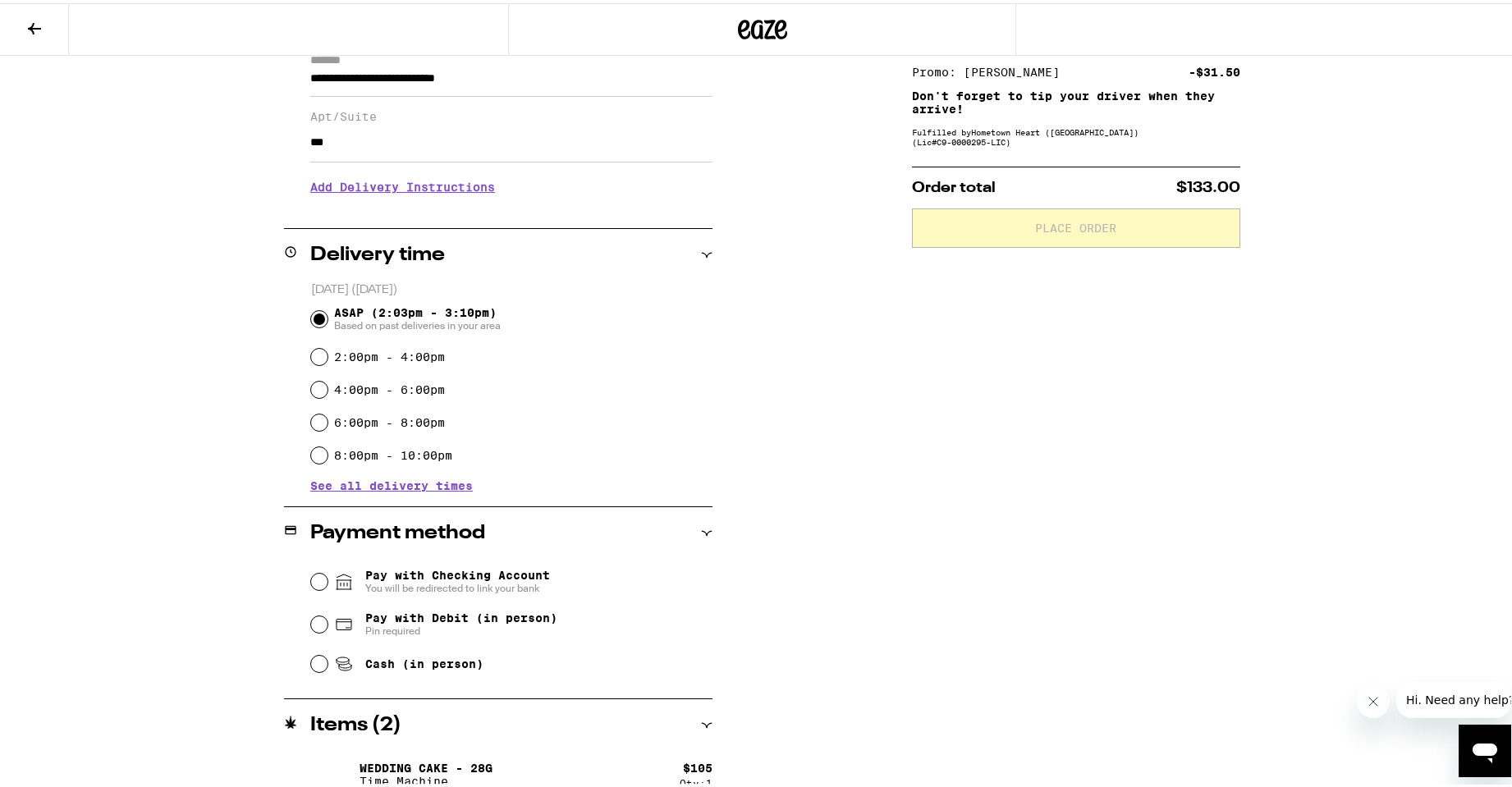
click at [311, 622] on div "Pay with Debit (in person) Pin required" at bounding box center [511, 621] width 401 height 42
click at [311, 622] on input "Pay with Debit (in person) Pin required" at bounding box center [319, 621] width 16 height 16
radio input "true"
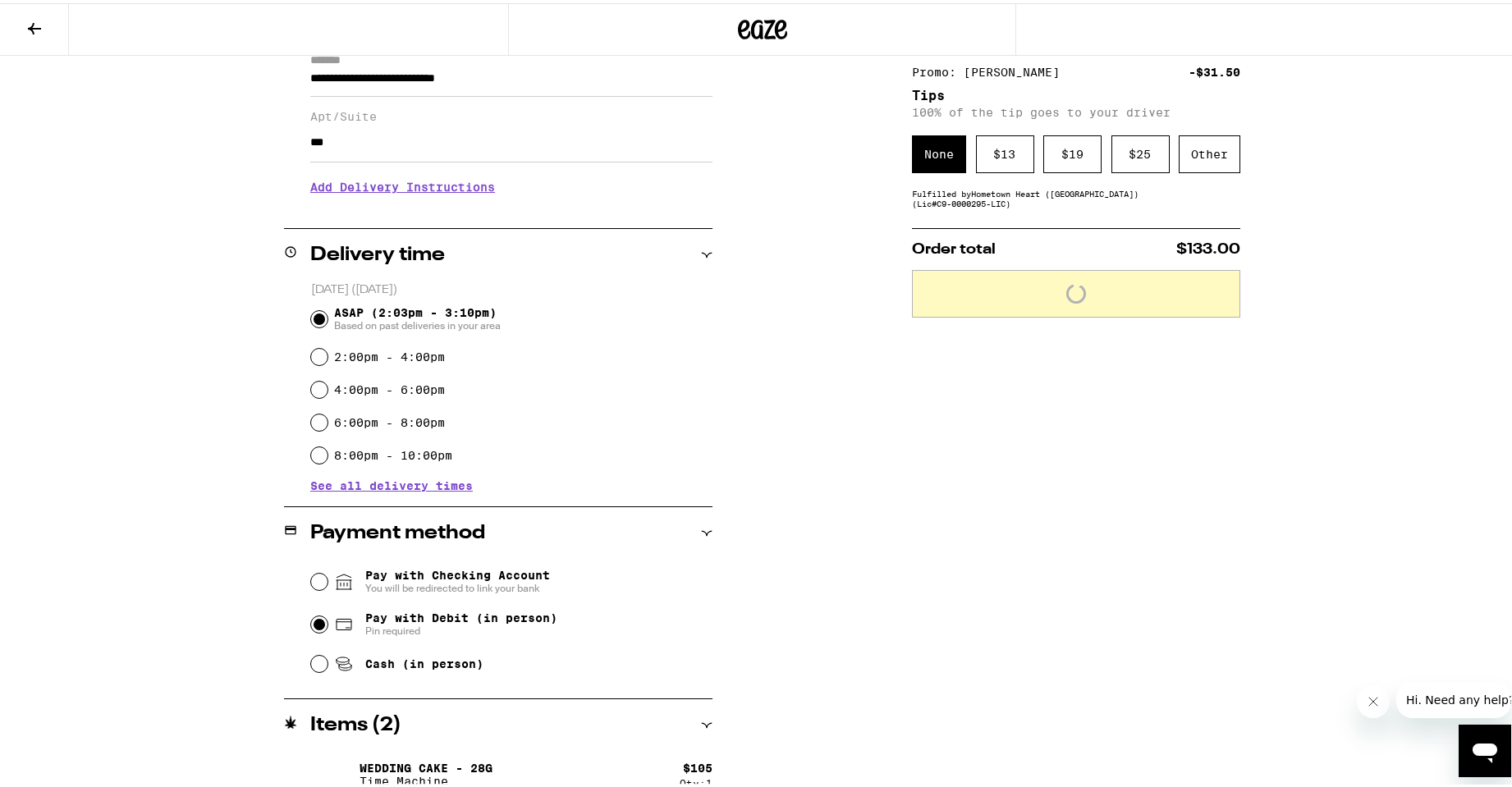
click at [980, 617] on div "Subtotal $125.00 Delivery $5.00 Free delivery for $75+ orders! Taxes & Fees Mor…" at bounding box center [1075, 410] width 328 height 916
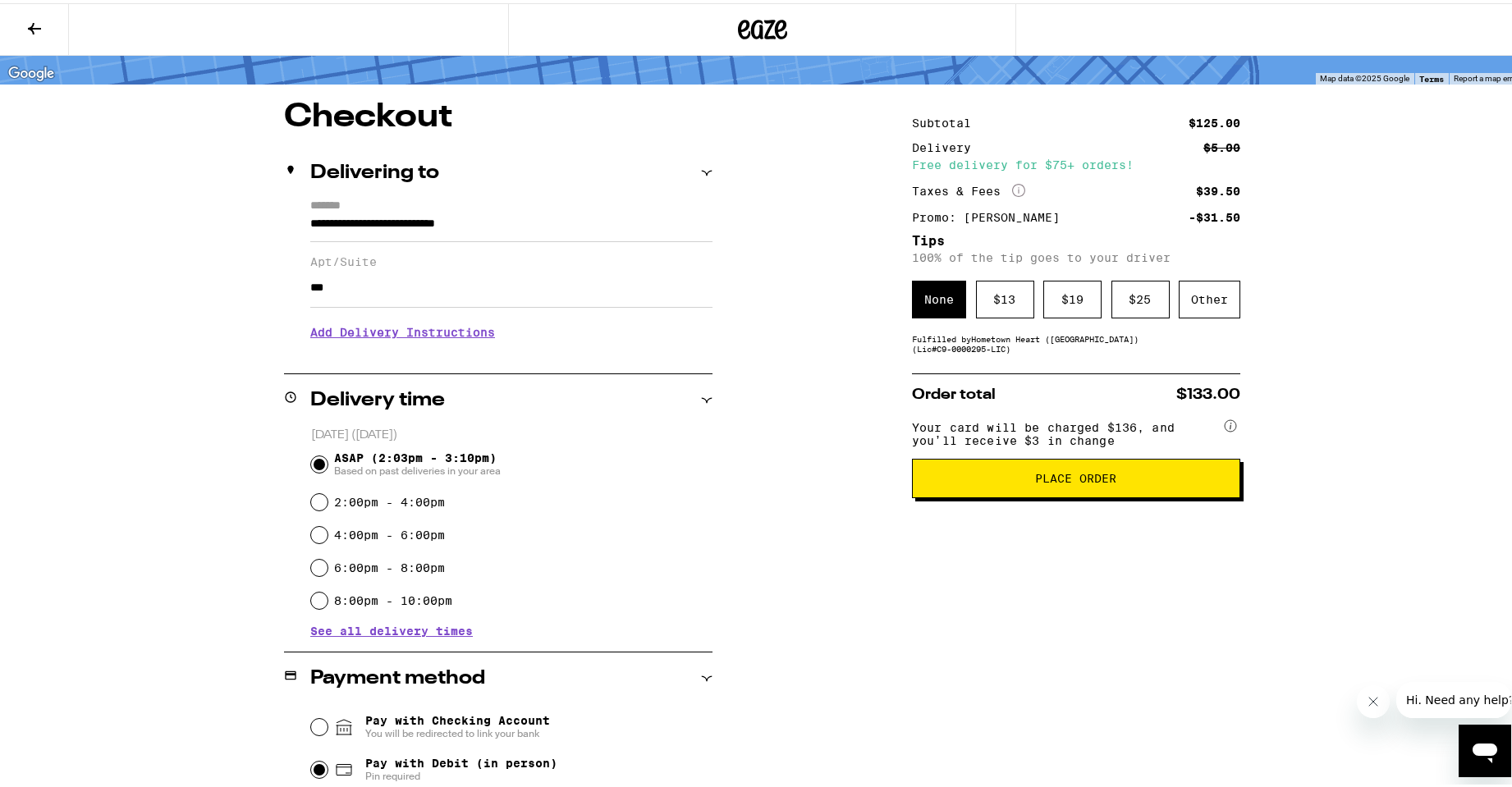
scroll to position [0, 0]
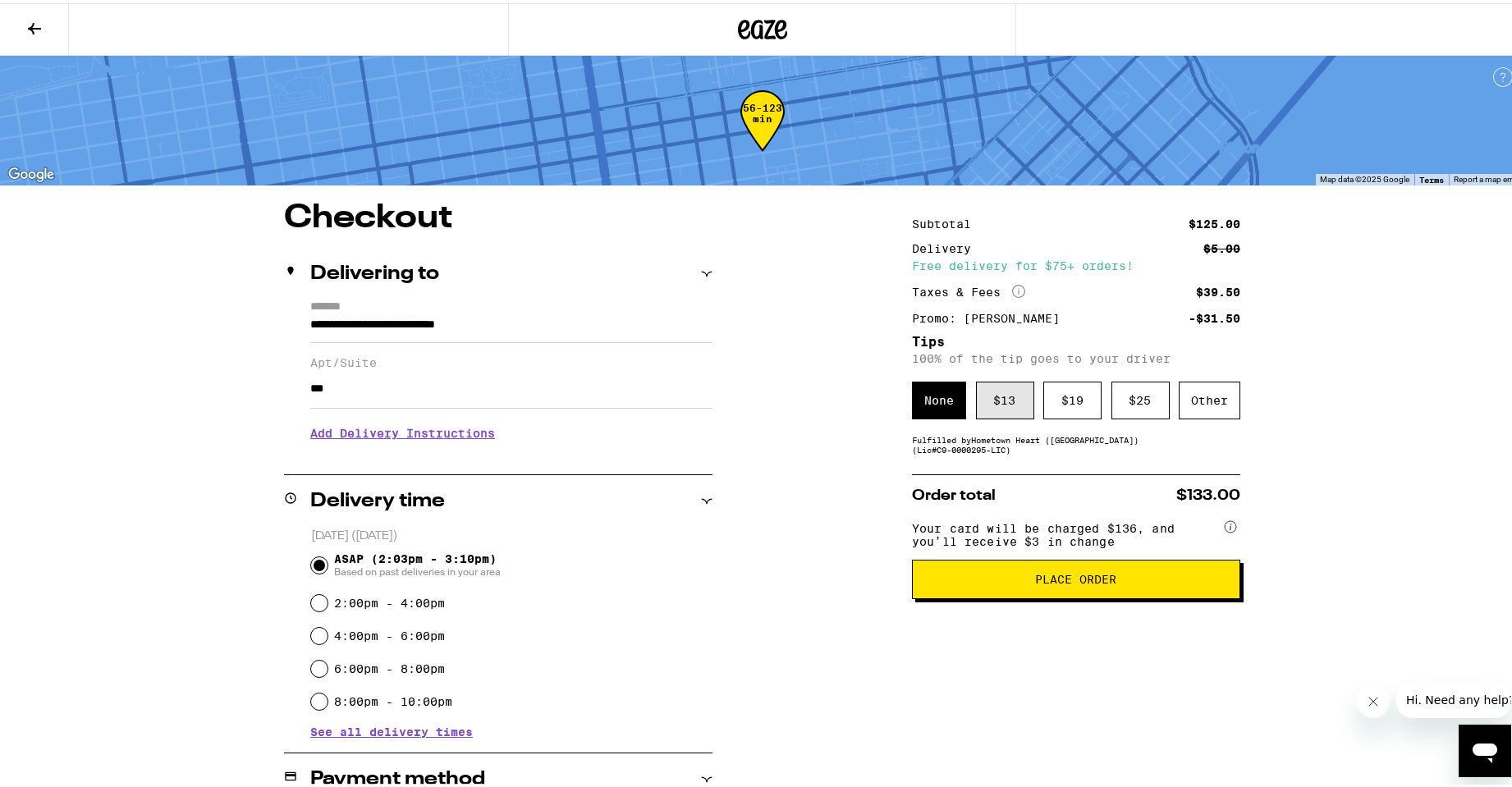
click at [997, 396] on div "$ 13" at bounding box center [1005, 398] width 58 height 38
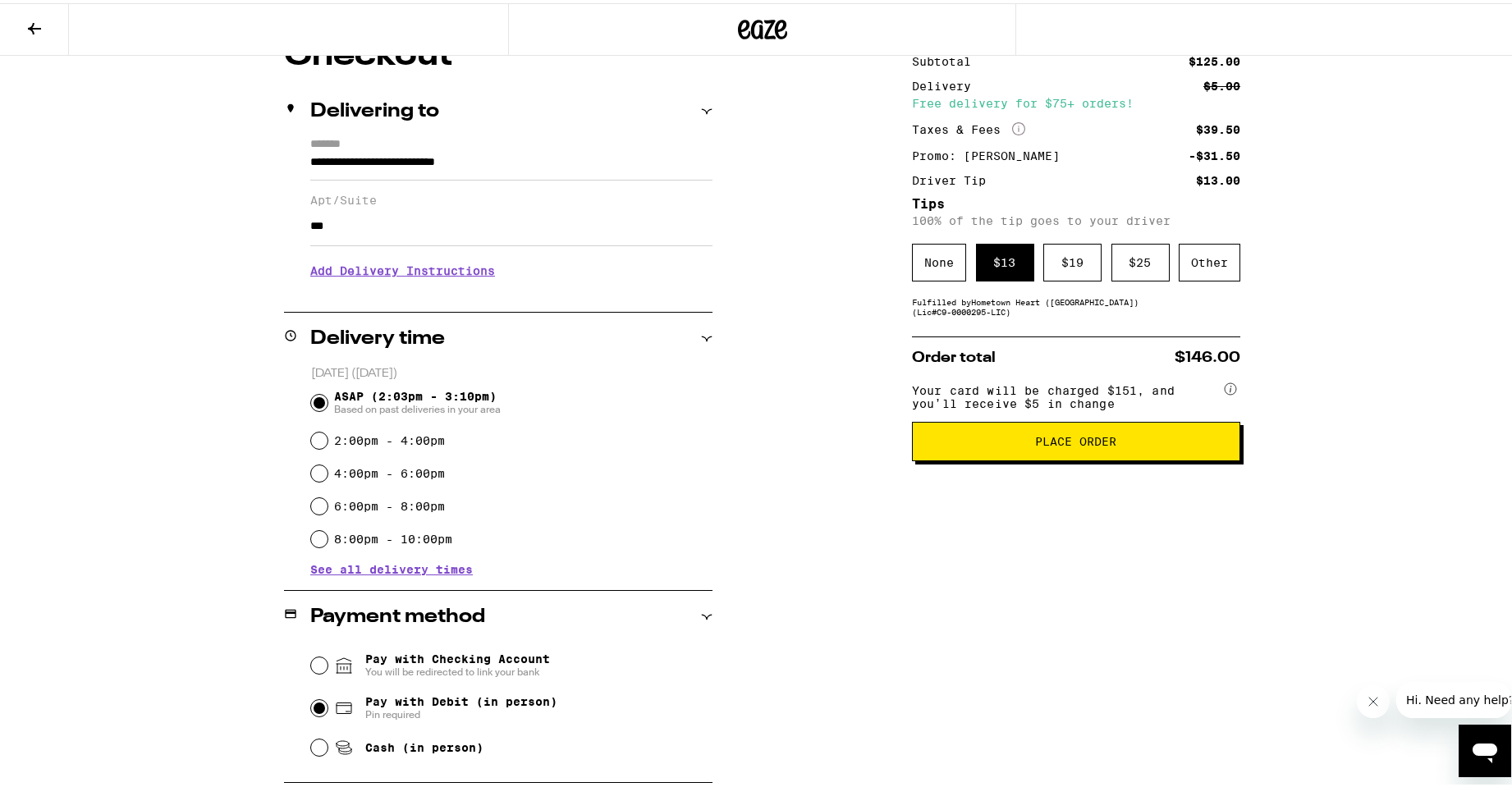
scroll to position [165, 0]
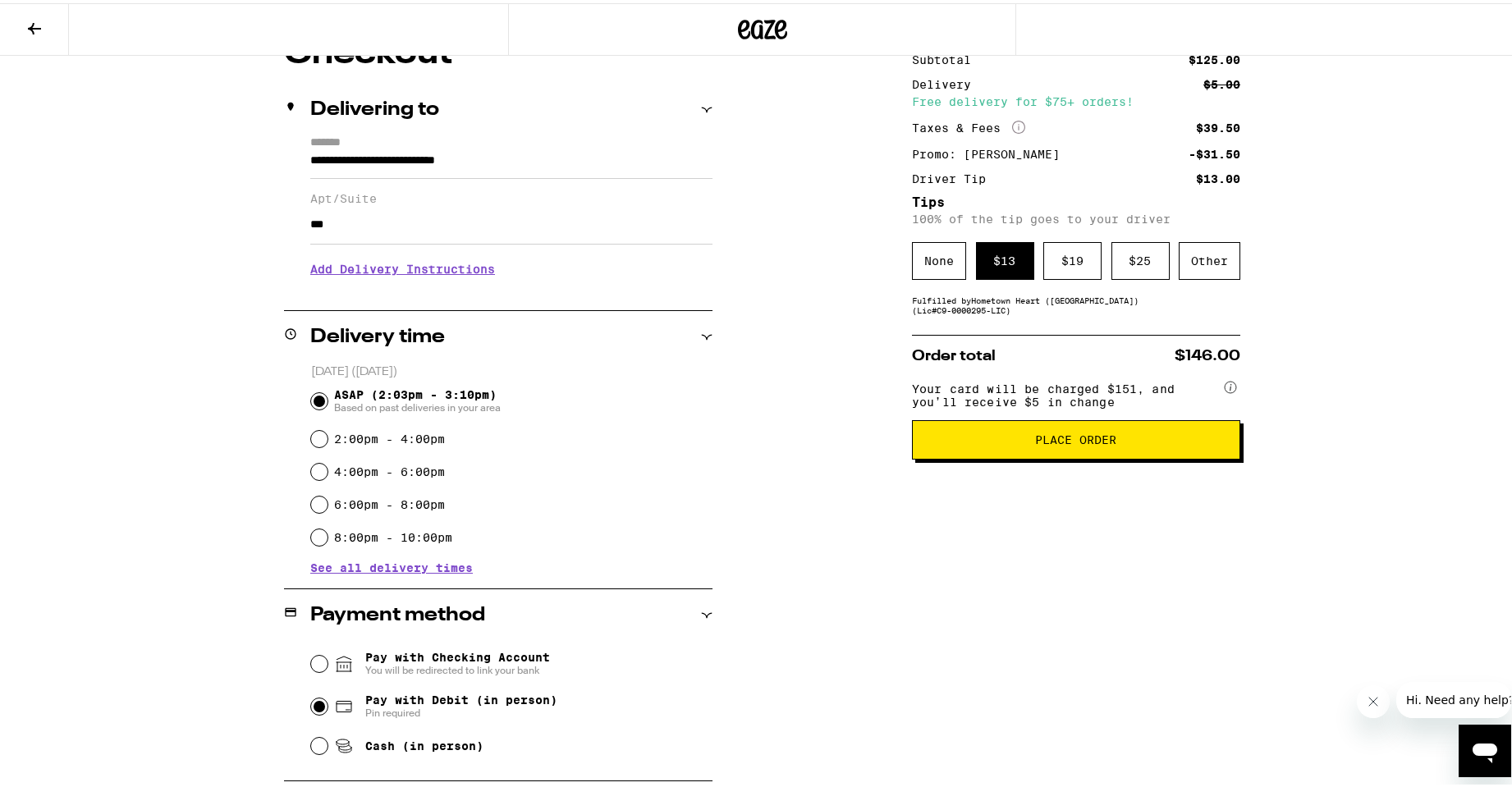
click at [990, 443] on span "Place Order" at bounding box center [1076, 436] width 301 height 11
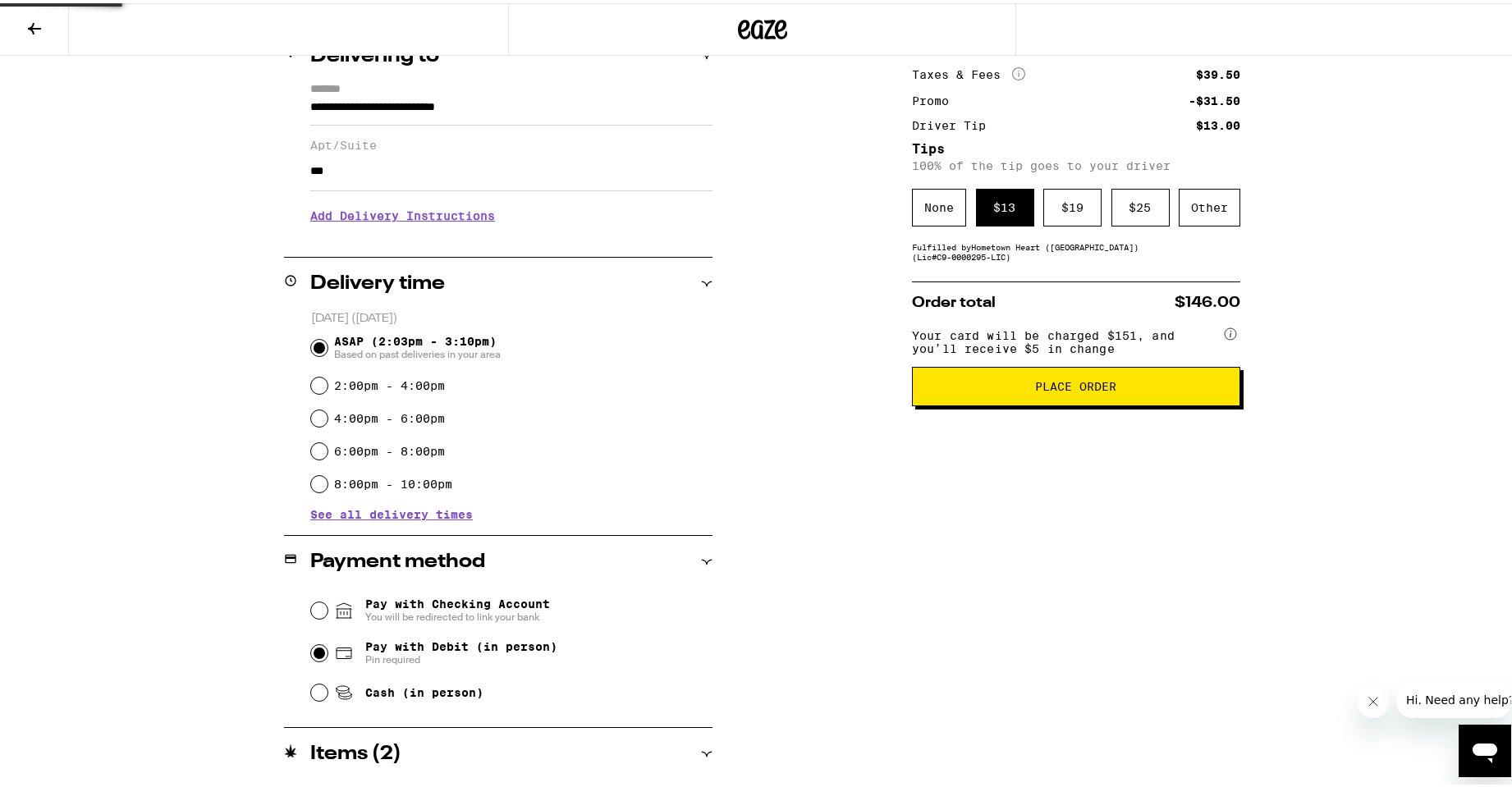
scroll to position [315, 0]
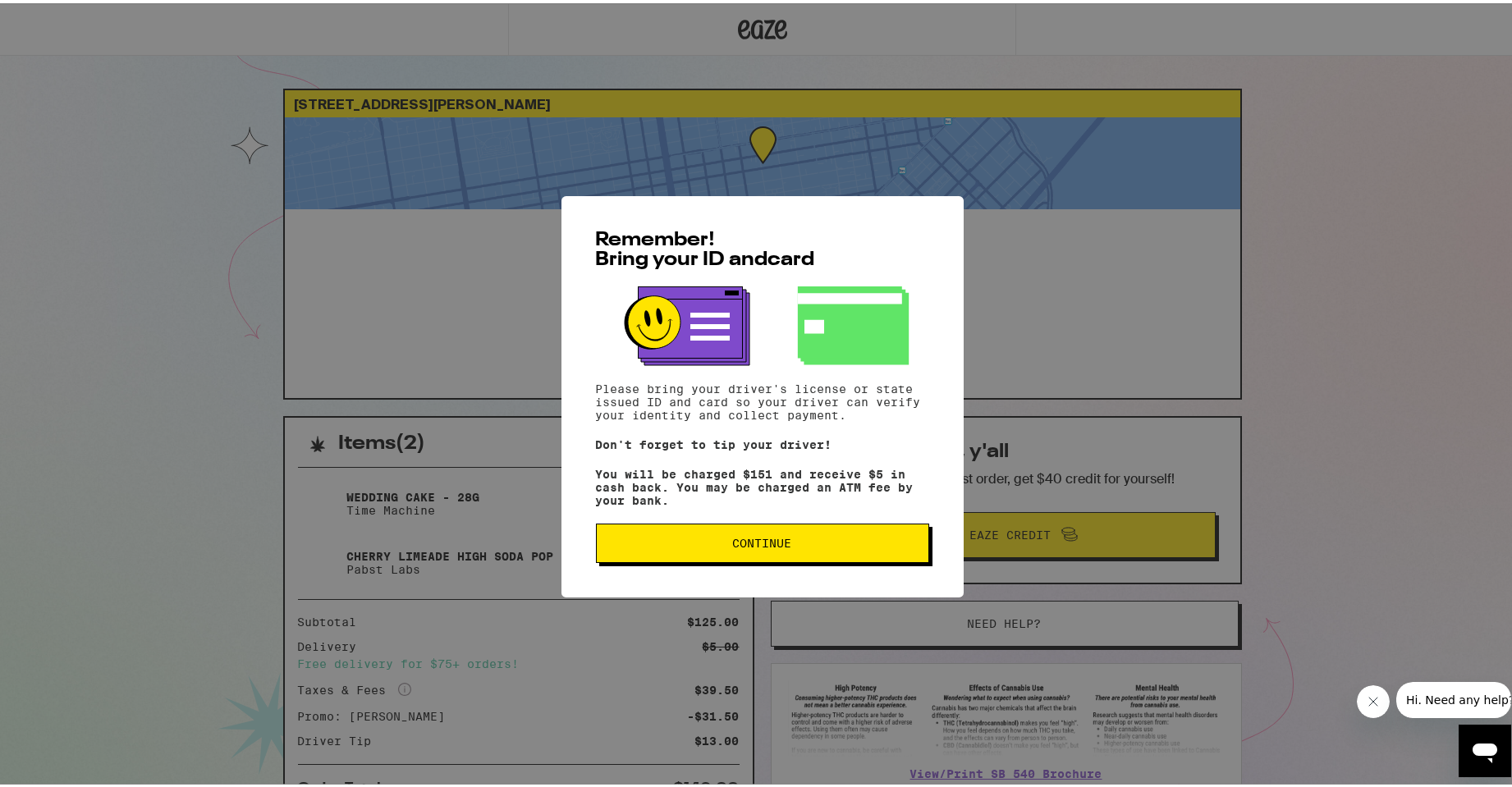
click at [747, 537] on button "Continue" at bounding box center [762, 541] width 334 height 39
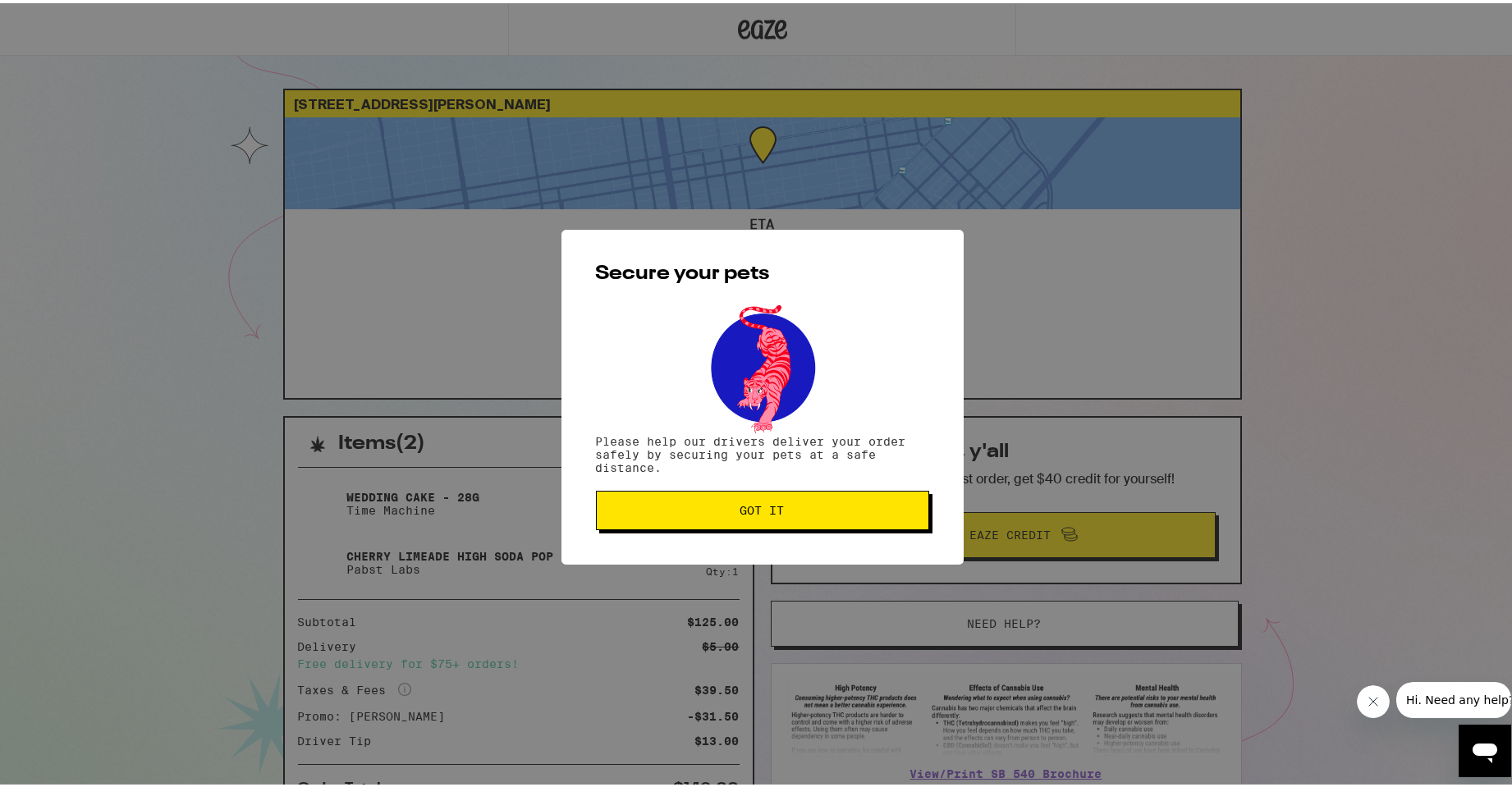
click at [774, 517] on button "Got it" at bounding box center [762, 508] width 334 height 39
